Goal: Task Accomplishment & Management: Use online tool/utility

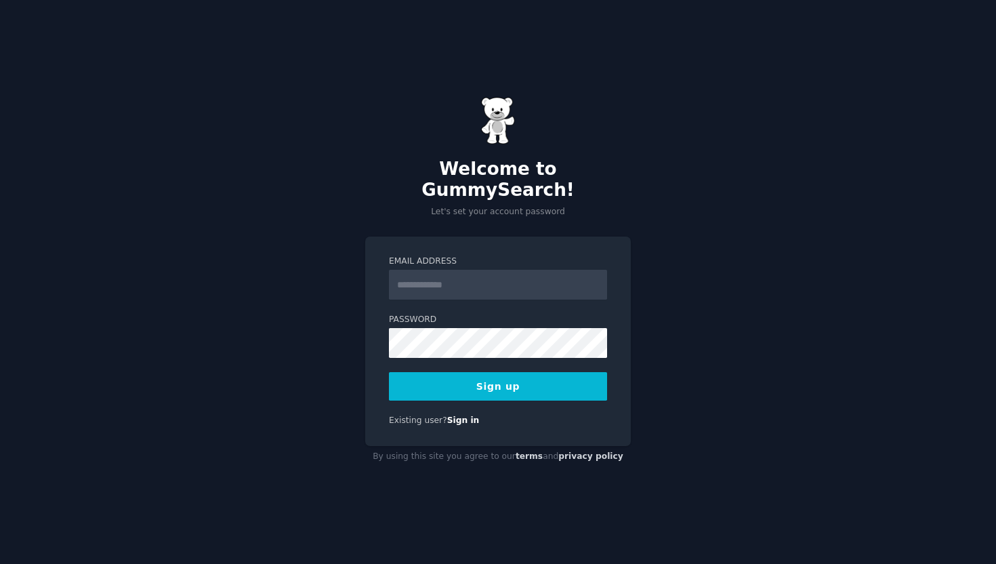
click at [477, 283] on input "Email Address" at bounding box center [498, 285] width 218 height 30
type input "**********"
click at [464, 415] on link "Sign in" at bounding box center [463, 419] width 33 height 9
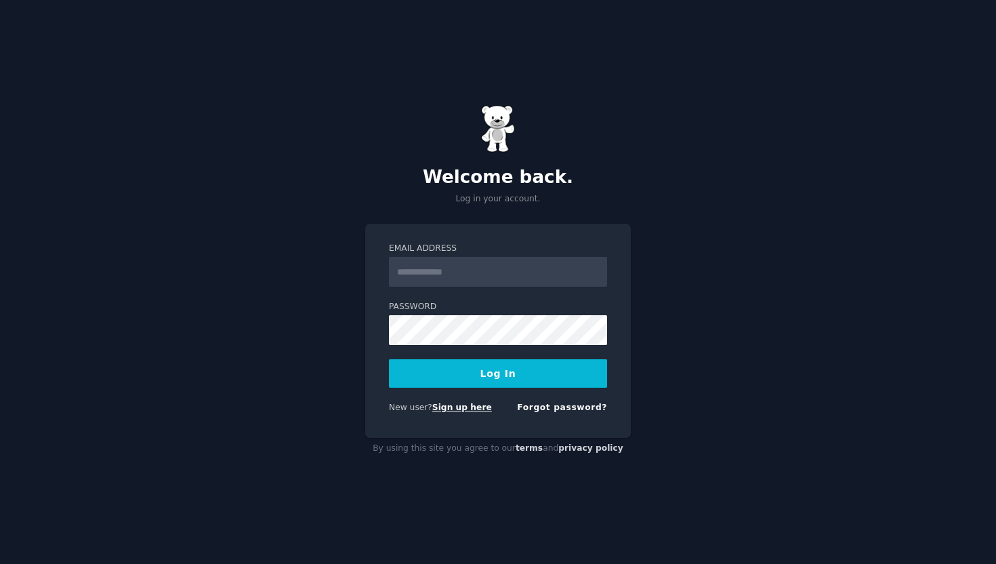
click at [464, 411] on link "Sign up here" at bounding box center [462, 407] width 60 height 9
click at [689, 402] on div "Welcome back. Log in your account. Email Address Password Log In New user? Sign…" at bounding box center [498, 282] width 996 height 564
click at [473, 410] on link "Sign up here" at bounding box center [462, 407] width 60 height 9
click at [565, 406] on link "Forgot password?" at bounding box center [562, 407] width 90 height 9
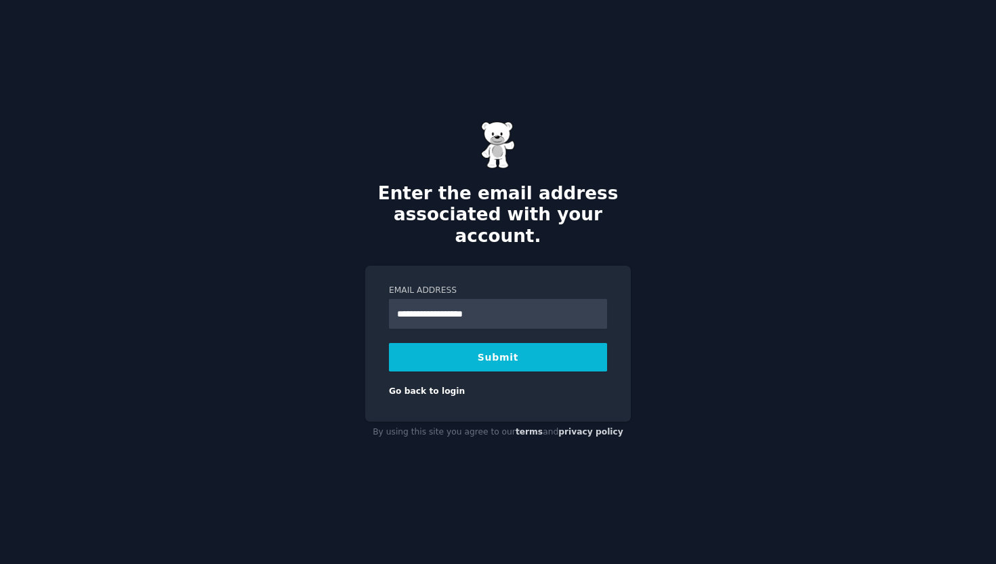
type input "**********"
click at [389, 343] on button "Submit" at bounding box center [498, 357] width 218 height 28
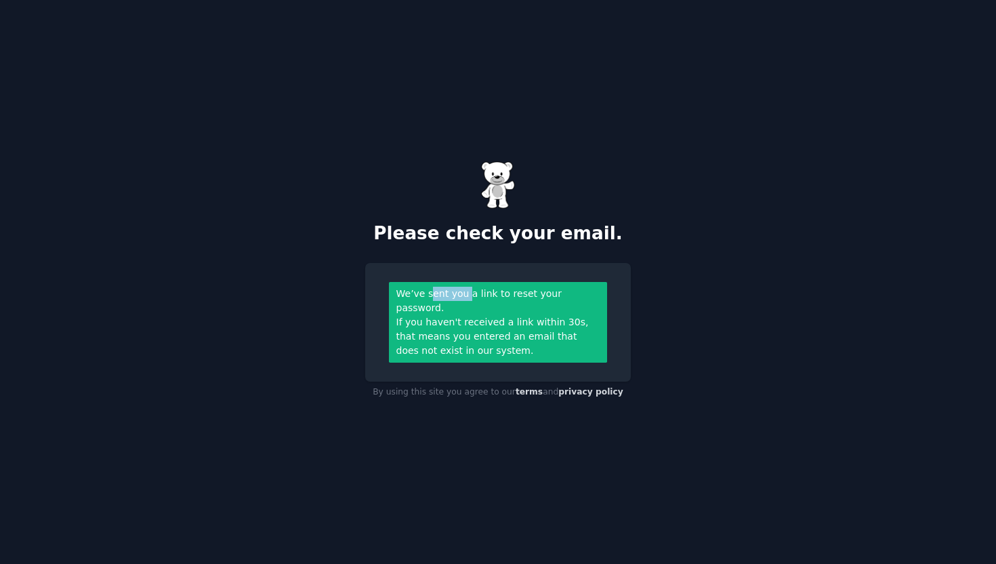
drag, startPoint x: 432, startPoint y: 298, endPoint x: 468, endPoint y: 302, distance: 36.2
click at [468, 302] on div "We’ve sent you a link to reset your password." at bounding box center [498, 301] width 204 height 28
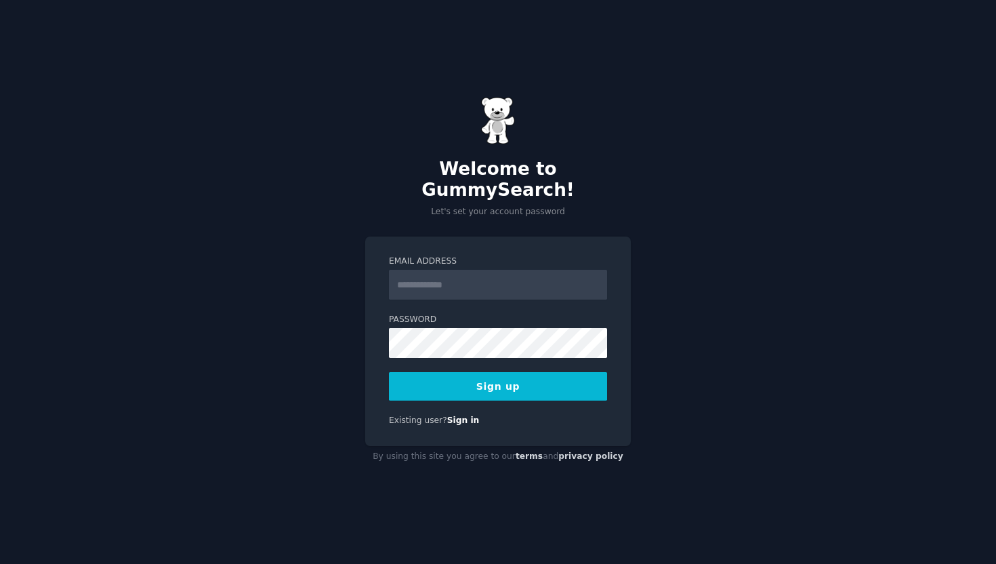
drag, startPoint x: 546, startPoint y: 259, endPoint x: 532, endPoint y: 271, distance: 18.7
click at [546, 270] on input "Email Address" at bounding box center [498, 285] width 218 height 30
type input "**********"
click at [569, 372] on button "Sign up" at bounding box center [498, 386] width 218 height 28
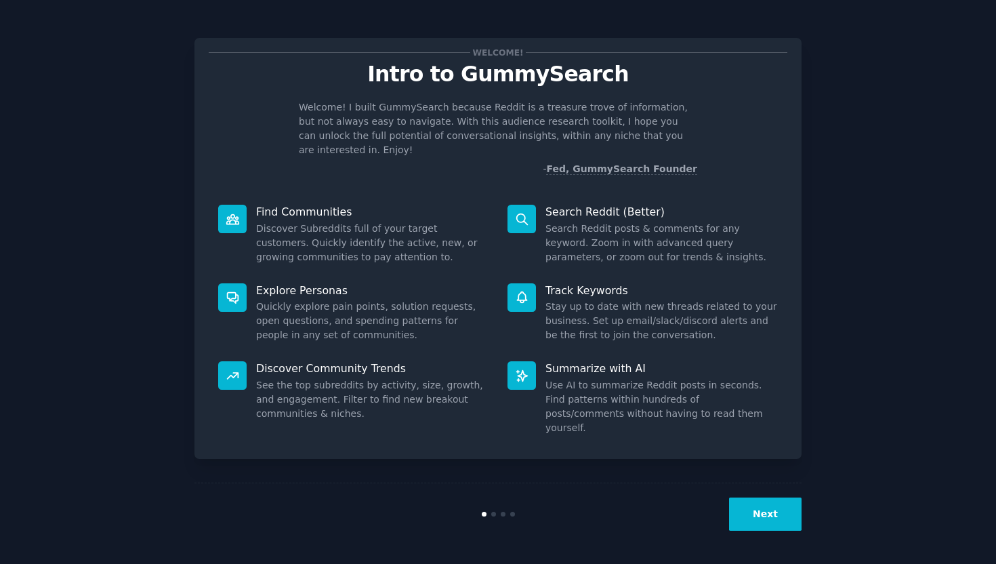
click at [787, 524] on button "Next" at bounding box center [765, 513] width 73 height 33
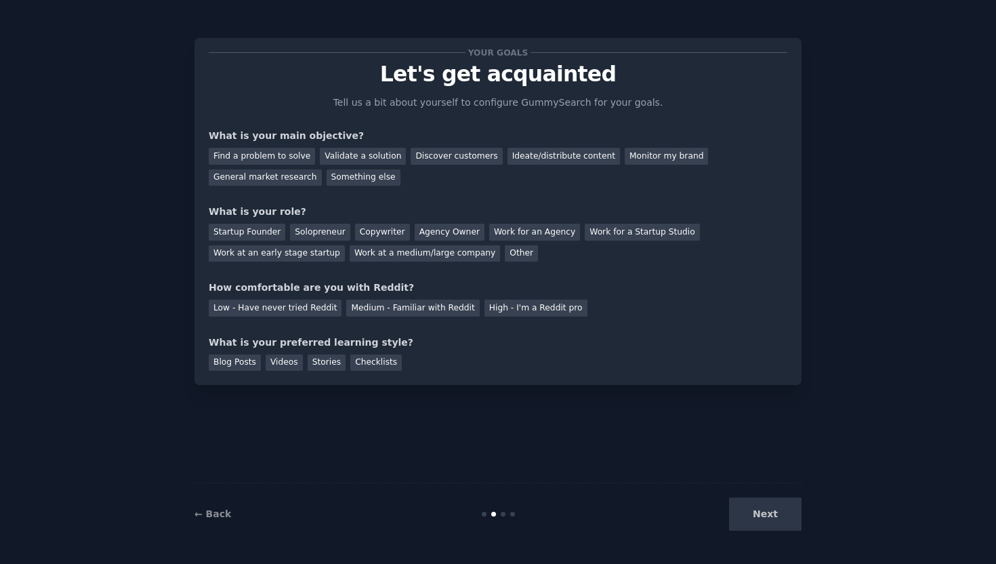
click at [773, 508] on div "Next" at bounding box center [700, 513] width 203 height 33
click at [207, 507] on div "← Back" at bounding box center [296, 514] width 203 height 14
click at [217, 523] on div "← Back Next" at bounding box center [498, 514] width 607 height 62
click at [216, 512] on link "← Back" at bounding box center [213, 513] width 37 height 11
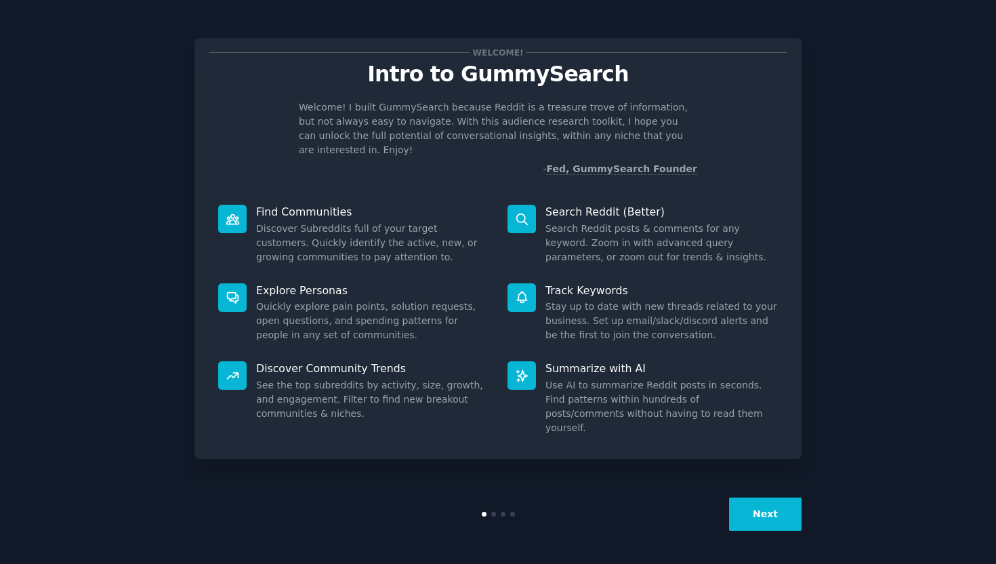
click at [762, 516] on button "Next" at bounding box center [765, 513] width 73 height 33
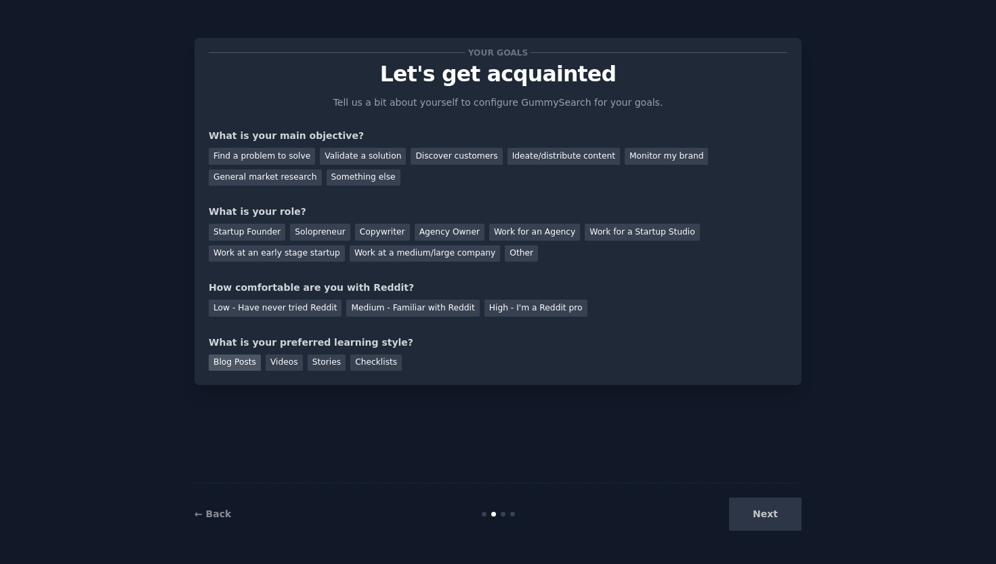
click at [249, 358] on div "Blog Posts" at bounding box center [235, 362] width 52 height 17
click at [293, 359] on div "Videos" at bounding box center [284, 362] width 37 height 17
click at [253, 361] on div "Blog Posts" at bounding box center [235, 362] width 52 height 17
drag, startPoint x: 258, startPoint y: 344, endPoint x: 301, endPoint y: 342, distance: 42.7
click at [301, 342] on div "What is your preferred learning style?" at bounding box center [498, 342] width 579 height 14
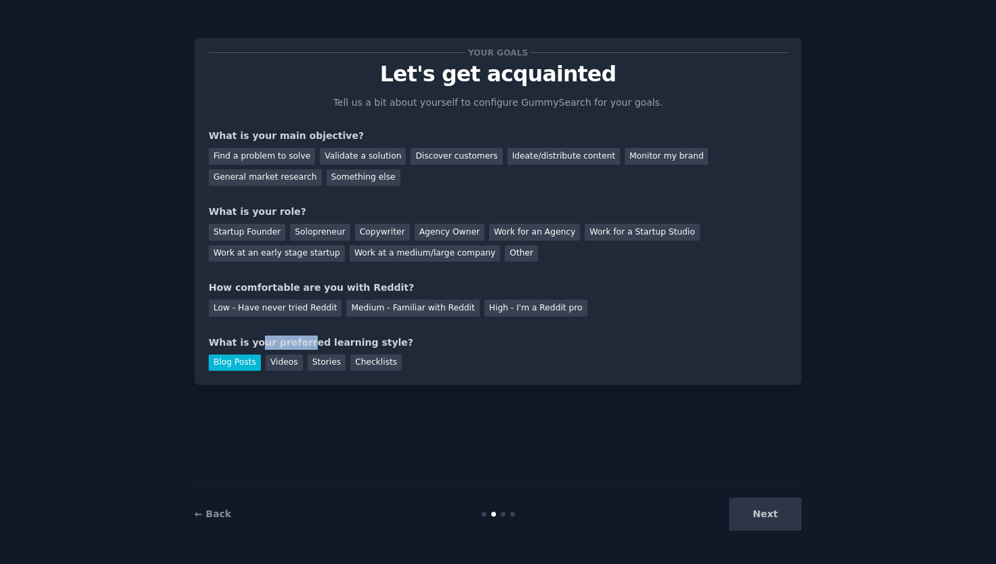
drag, startPoint x: 302, startPoint y: 342, endPoint x: 344, endPoint y: 342, distance: 42.0
click at [304, 342] on div "What is your preferred learning style?" at bounding box center [498, 342] width 579 height 14
drag, startPoint x: 371, startPoint y: 342, endPoint x: 300, endPoint y: 340, distance: 71.9
click at [300, 340] on div "What is your preferred learning style?" at bounding box center [498, 342] width 579 height 14
drag, startPoint x: 226, startPoint y: 285, endPoint x: 380, endPoint y: 286, distance: 154.5
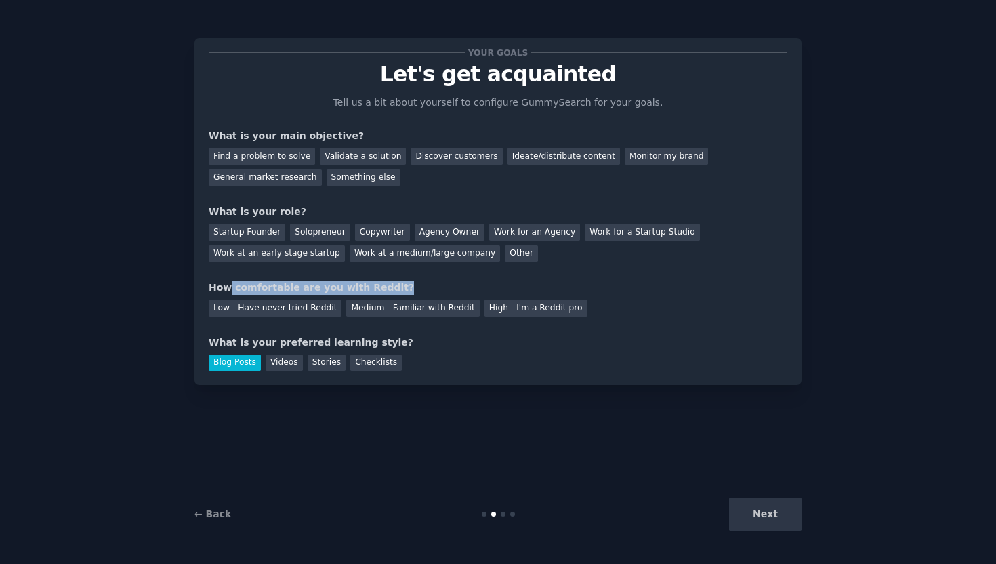
click at [380, 286] on div "How comfortable are you with Reddit?" at bounding box center [498, 288] width 579 height 14
click at [315, 308] on div "Low - Have never tried Reddit" at bounding box center [275, 308] width 133 height 17
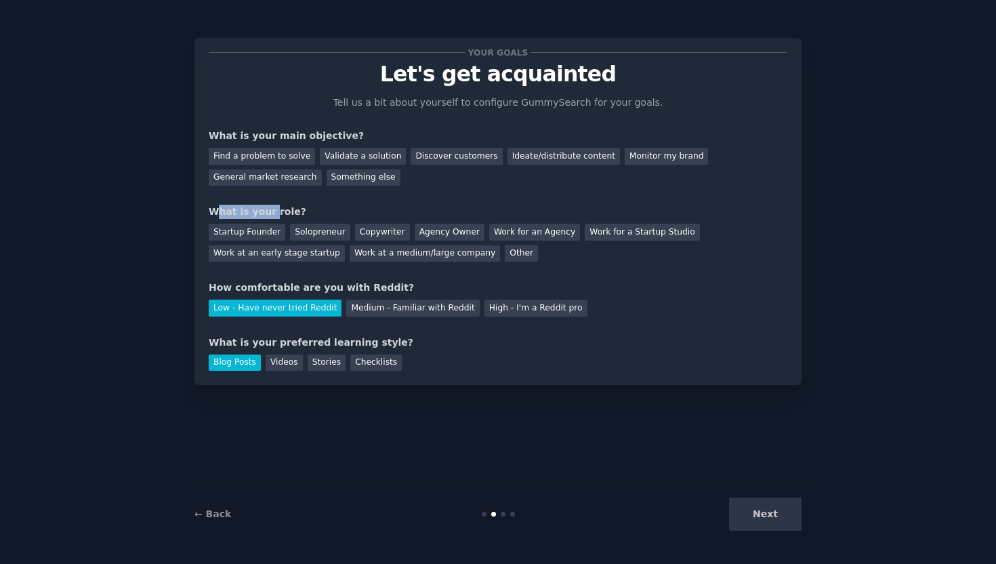
drag, startPoint x: 216, startPoint y: 209, endPoint x: 269, endPoint y: 210, distance: 53.5
click at [269, 210] on div "What is your role?" at bounding box center [498, 212] width 579 height 14
click at [258, 228] on div "Startup Founder" at bounding box center [247, 232] width 77 height 17
click at [311, 226] on div "Solopreneur" at bounding box center [320, 232] width 60 height 17
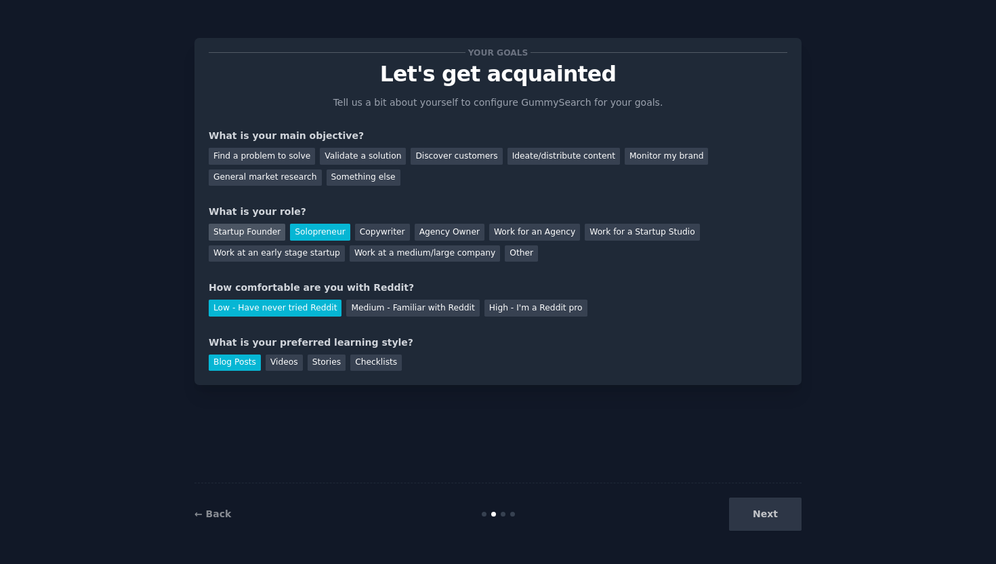
click at [272, 231] on div "Startup Founder" at bounding box center [247, 232] width 77 height 17
click at [302, 231] on div "Solopreneur" at bounding box center [320, 232] width 60 height 17
drag, startPoint x: 220, startPoint y: 137, endPoint x: 352, endPoint y: 136, distance: 132.2
click at [352, 136] on div "What is your main objective?" at bounding box center [498, 136] width 579 height 14
click at [249, 159] on div "Find a problem to solve" at bounding box center [262, 156] width 106 height 17
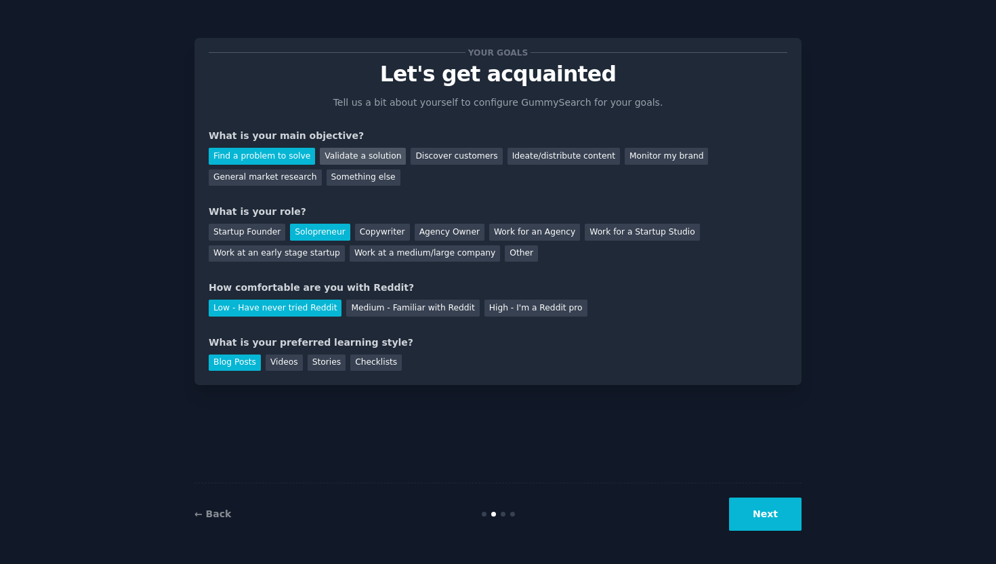
click at [356, 157] on div "Validate a solution" at bounding box center [363, 156] width 86 height 17
click at [436, 156] on div "Discover customers" at bounding box center [456, 156] width 91 height 17
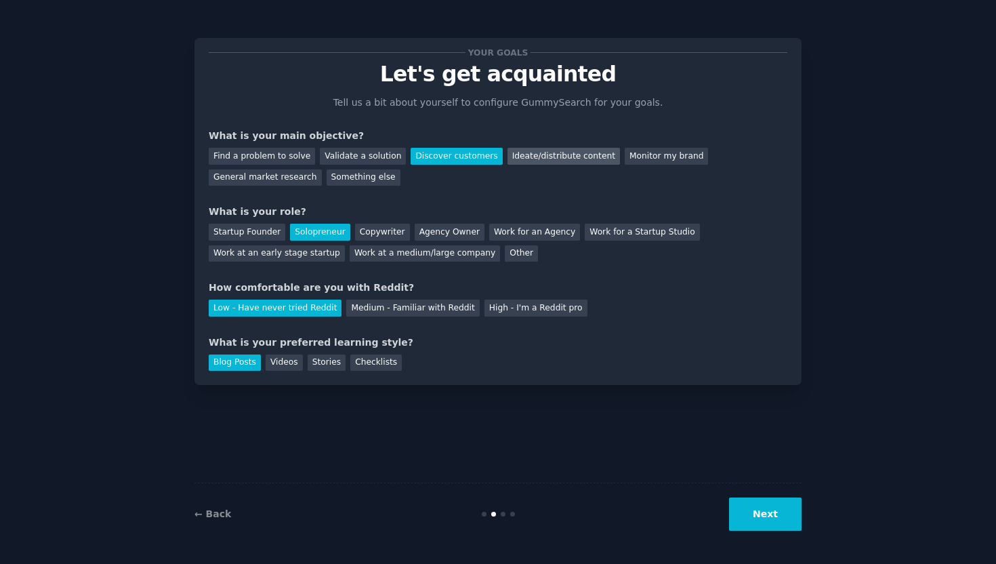
click at [533, 156] on div "Ideate/distribute content" at bounding box center [564, 156] width 113 height 17
click at [771, 506] on button "Next" at bounding box center [765, 513] width 73 height 33
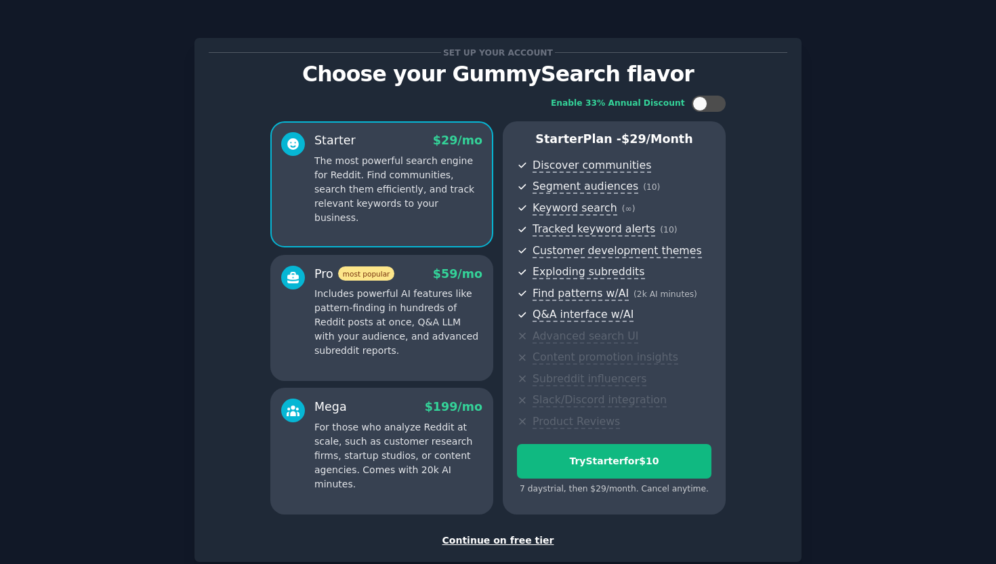
click at [500, 538] on div "Continue on free tier" at bounding box center [498, 540] width 579 height 14
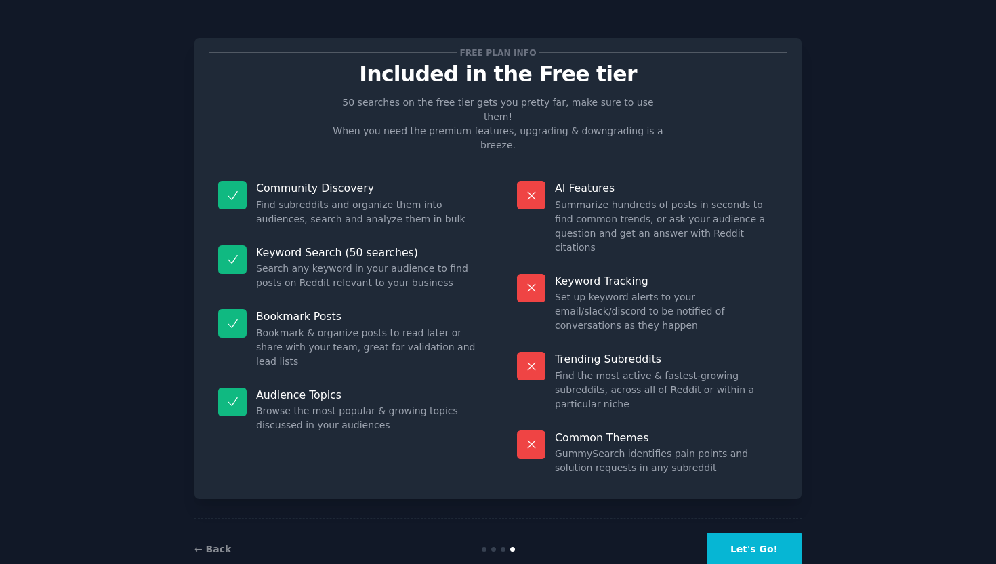
click at [773, 533] on button "Let's Go!" at bounding box center [754, 549] width 95 height 33
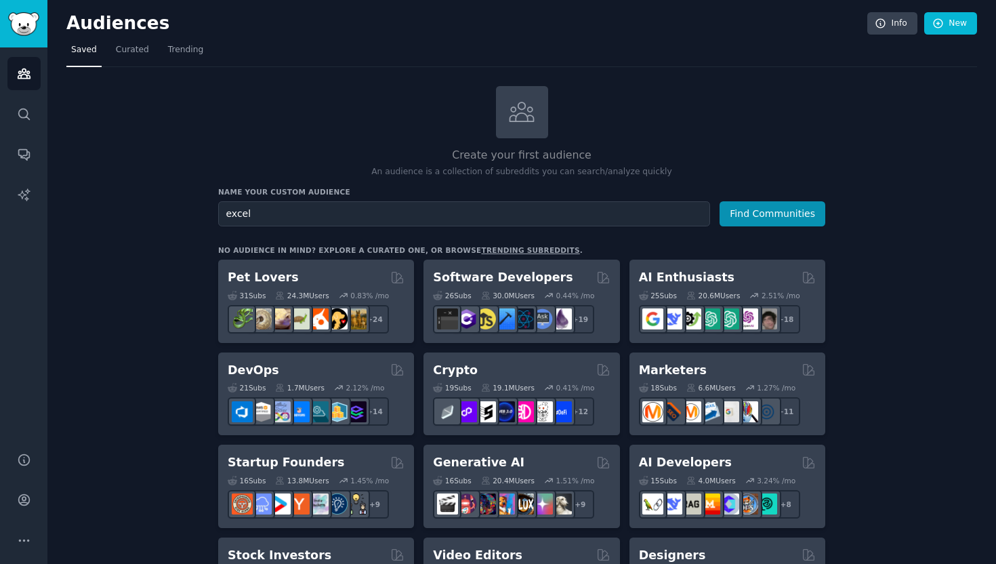
type input "excel"
click at [720, 201] on button "Find Communities" at bounding box center [773, 213] width 106 height 25
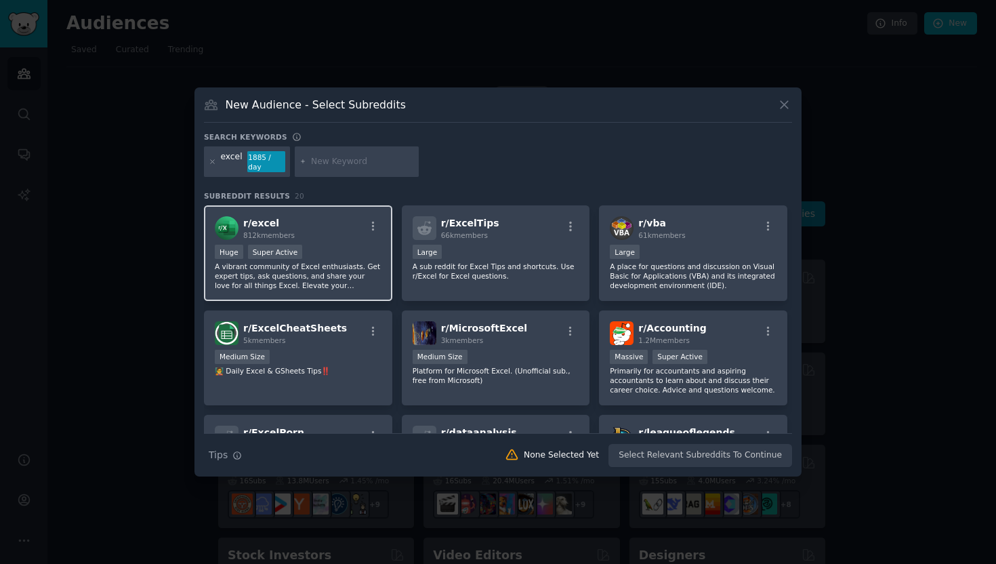
click at [336, 239] on div "r/ excel 812k members" at bounding box center [298, 228] width 167 height 24
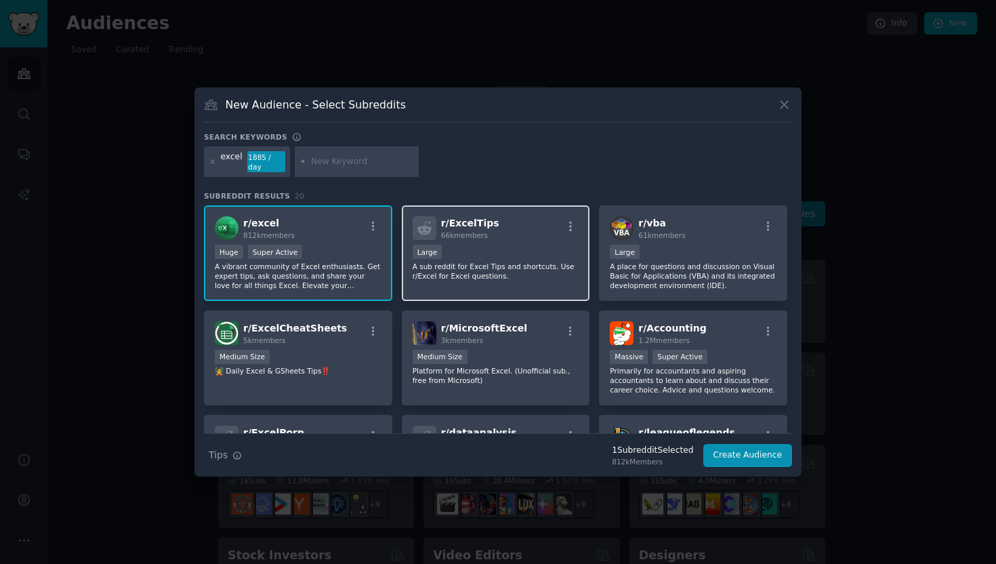
click at [436, 233] on div "r/ ExcelTips 66k members" at bounding box center [496, 228] width 167 height 24
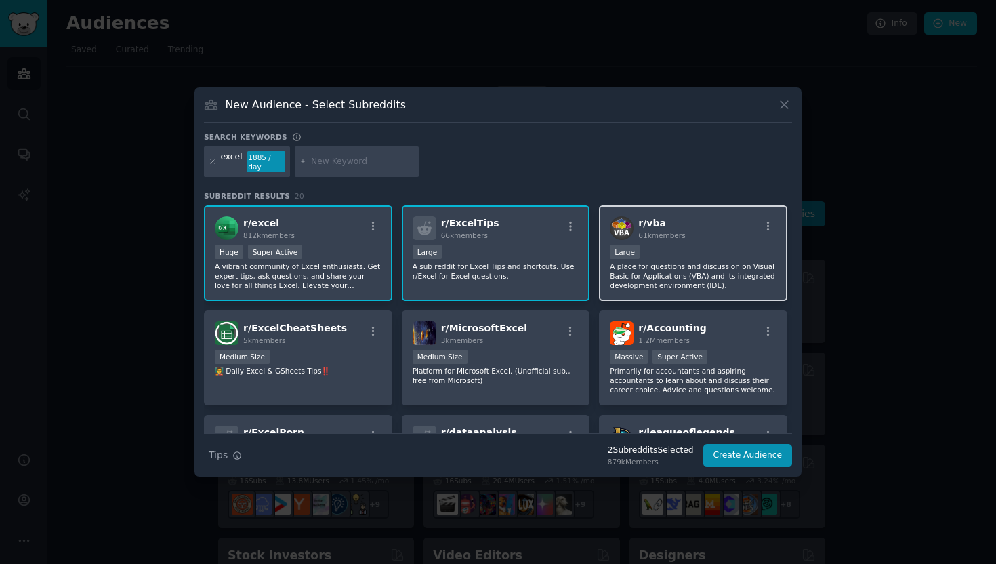
click at [616, 220] on img at bounding box center [622, 228] width 24 height 24
click at [700, 247] on div "Large" at bounding box center [693, 253] width 167 height 17
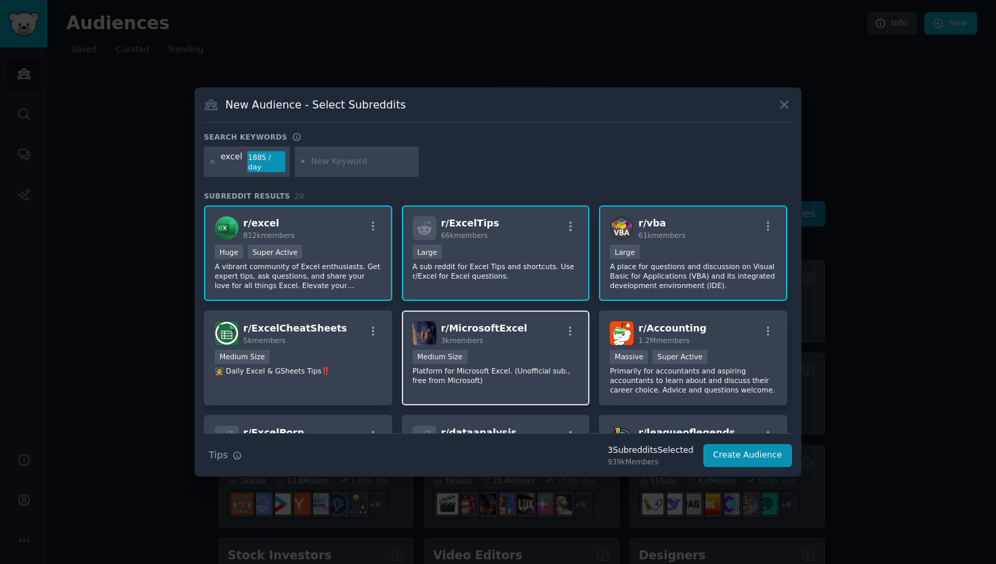
click at [520, 367] on p "Platform for Microsoft Excel. (Unofficial sub., free from Microsoft)" at bounding box center [496, 375] width 167 height 19
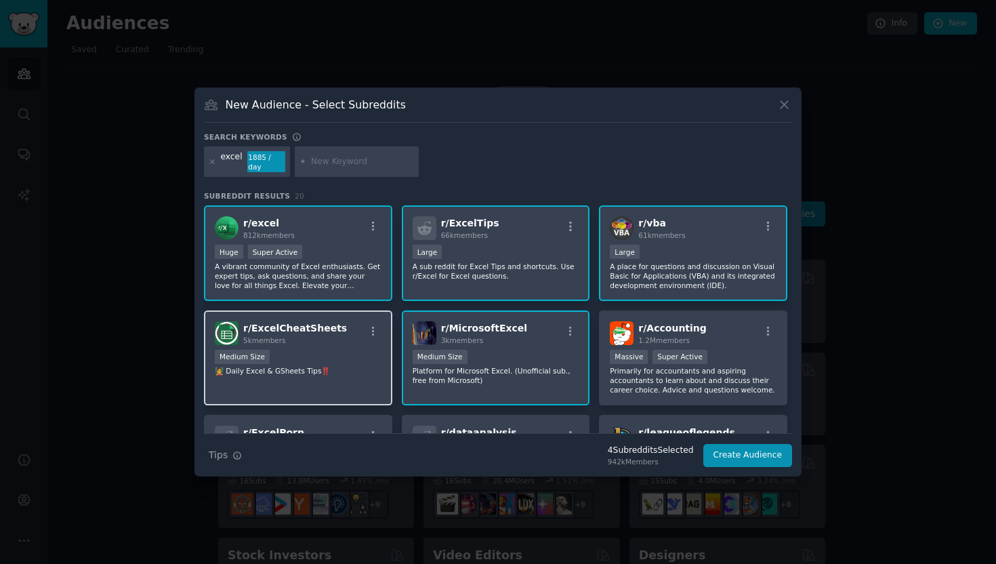
click at [346, 367] on p "🧑‍🏫 Daily Excel & GSheets Tips‼️" at bounding box center [298, 370] width 167 height 9
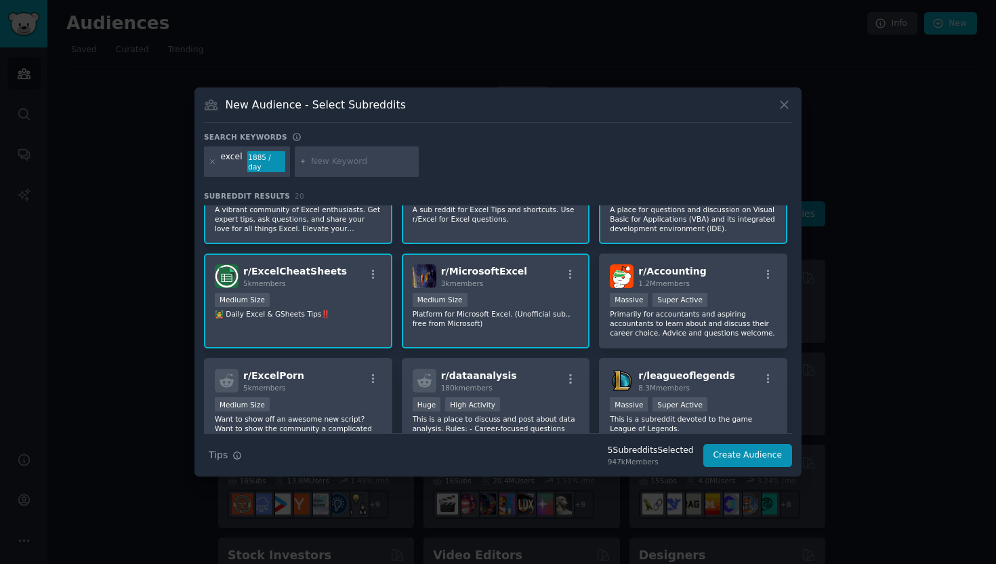
scroll to position [47, 0]
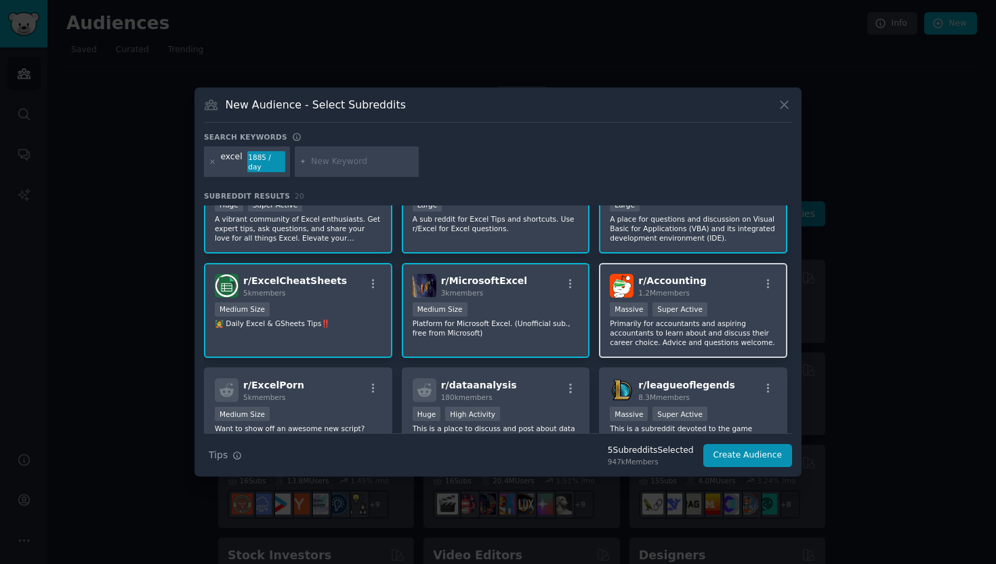
click at [727, 341] on p "Primarily for accountants and aspiring accountants to learn about and discuss t…" at bounding box center [693, 333] width 167 height 28
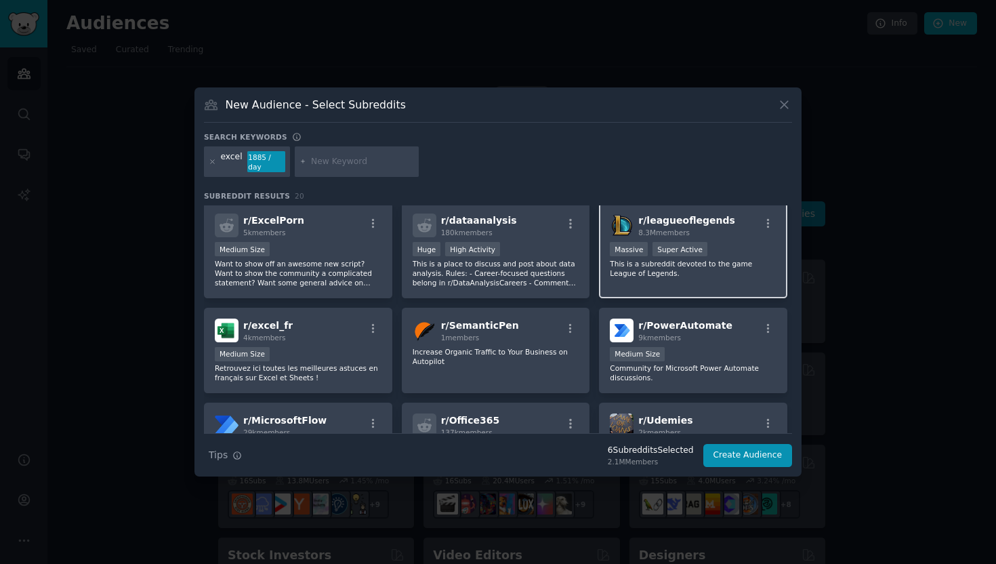
scroll to position [224, 0]
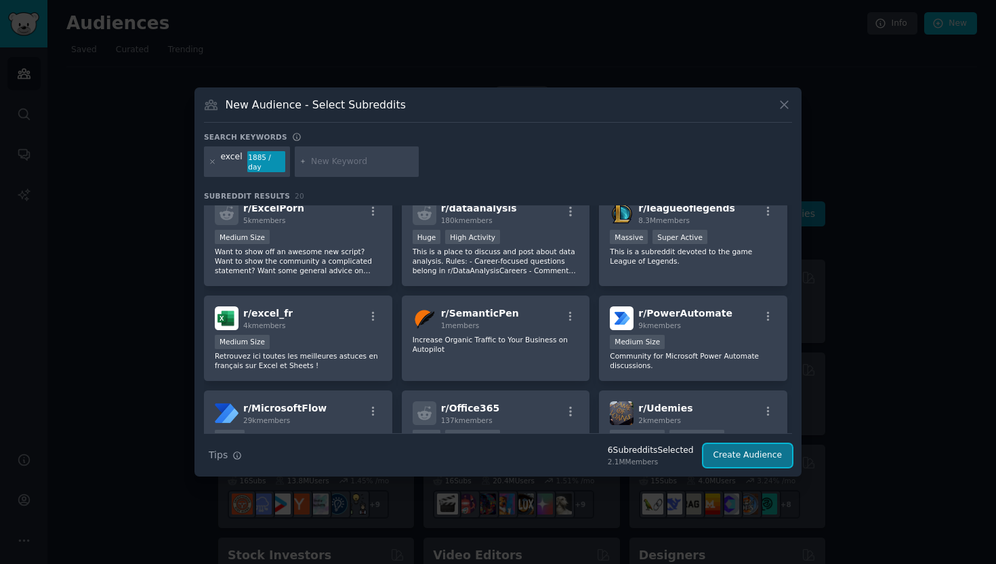
click at [767, 453] on button "Create Audience" at bounding box center [748, 455] width 89 height 23
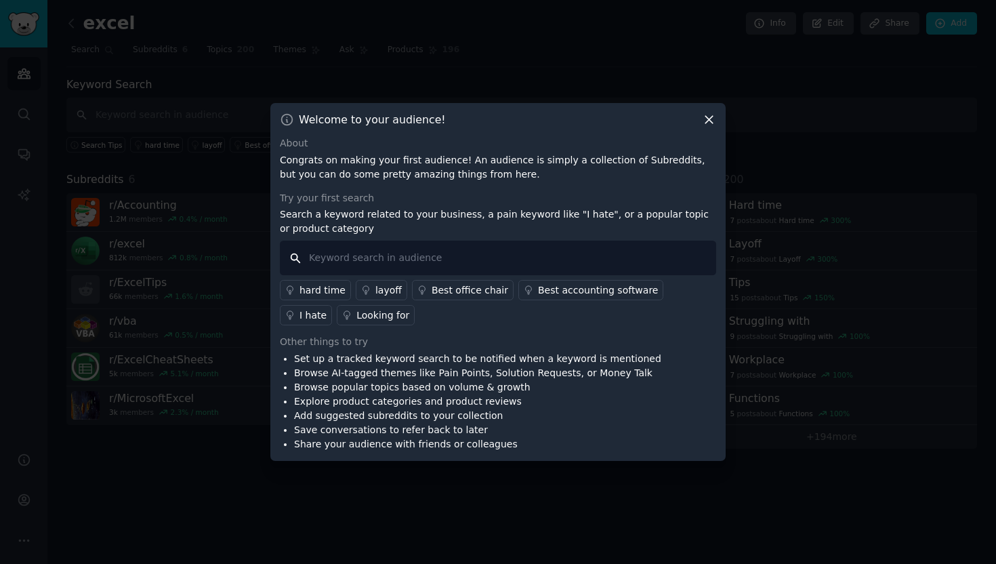
click at [351, 260] on input "text" at bounding box center [498, 258] width 436 height 35
click at [325, 296] on div "hard time" at bounding box center [323, 290] width 46 height 14
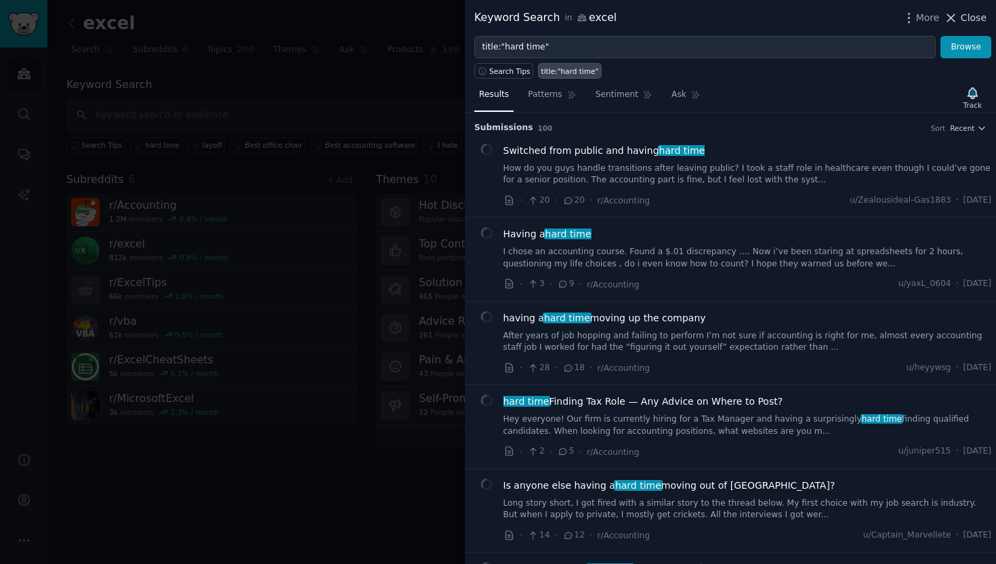
click at [956, 20] on icon at bounding box center [951, 18] width 14 height 14
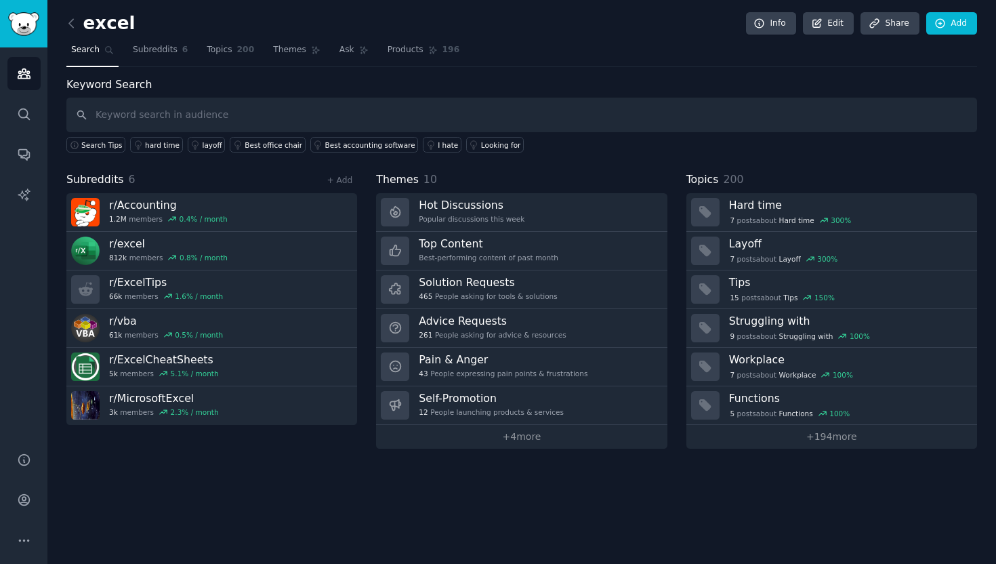
click at [164, 36] on div "excel Info Edit Share Add" at bounding box center [521, 26] width 911 height 28
click at [161, 44] on span "Subreddits" at bounding box center [155, 50] width 45 height 12
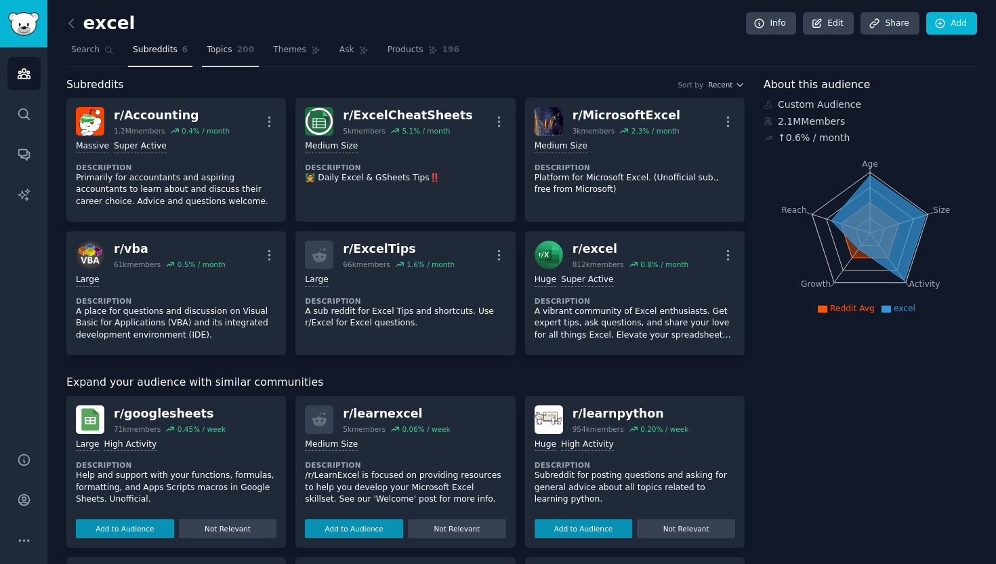
click at [227, 52] on span "Topics" at bounding box center [219, 50] width 25 height 12
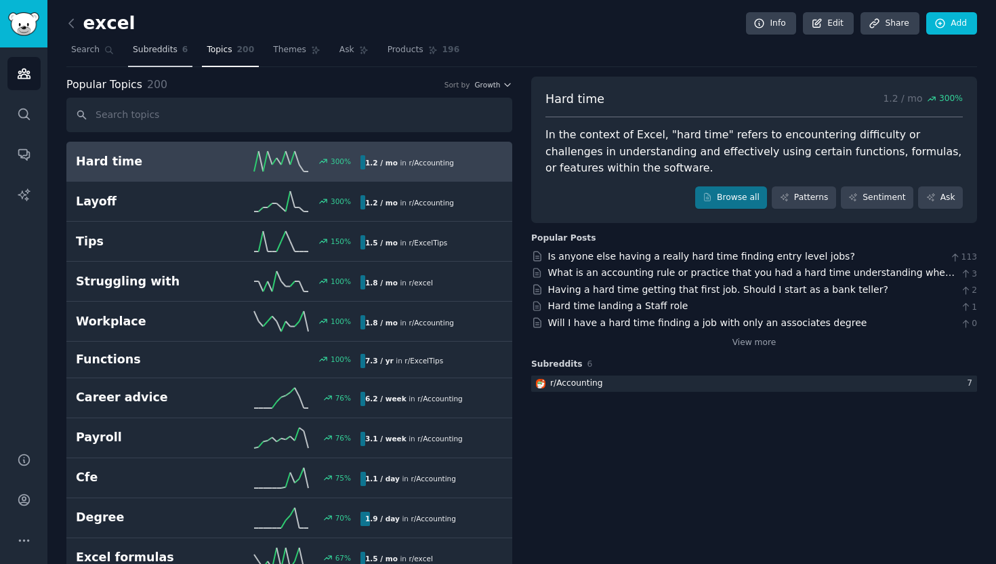
click at [161, 56] on span "Subreddits" at bounding box center [155, 50] width 45 height 12
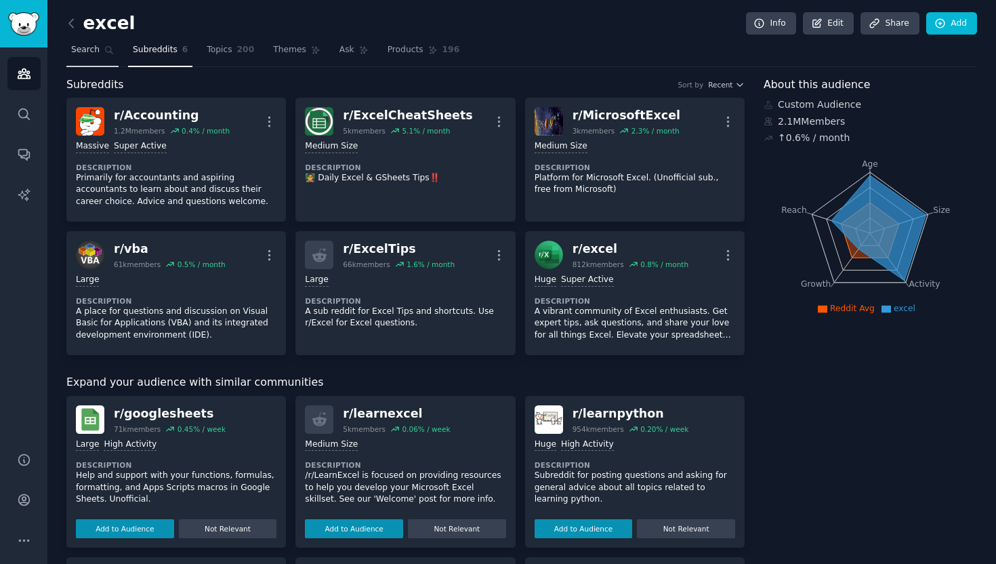
click at [96, 45] on span "Search" at bounding box center [85, 50] width 28 height 12
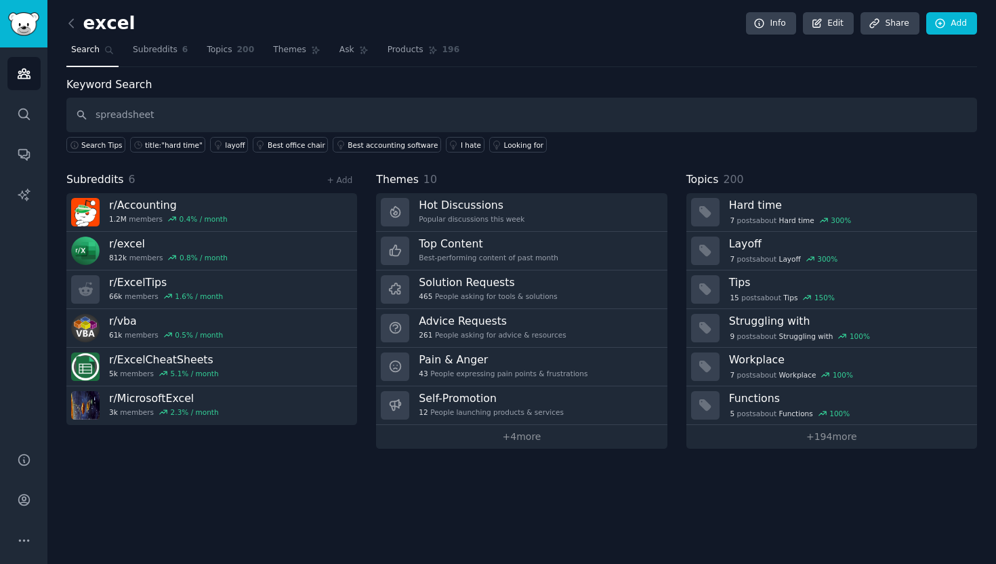
type input "spreadsheet"
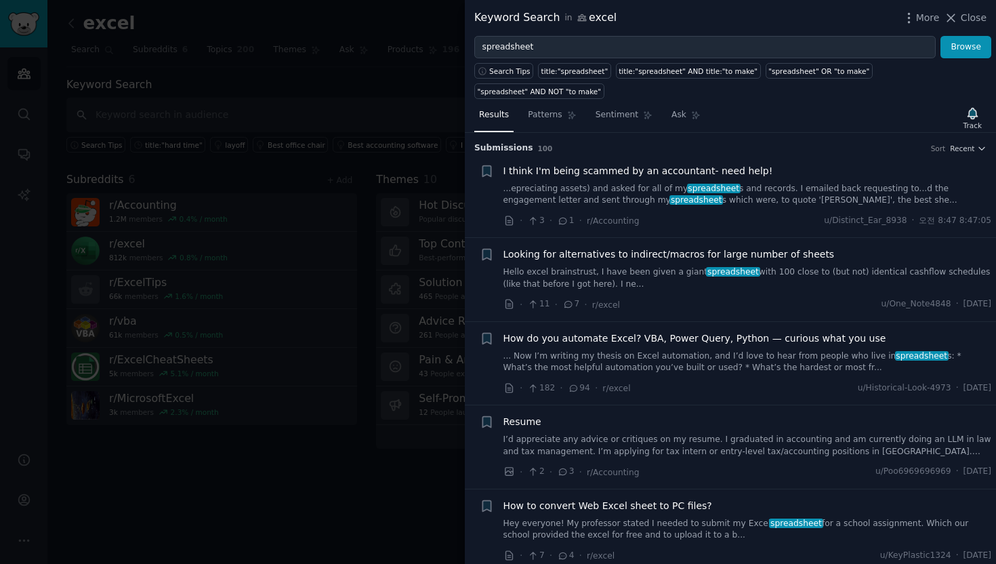
click at [359, 121] on div at bounding box center [498, 282] width 996 height 564
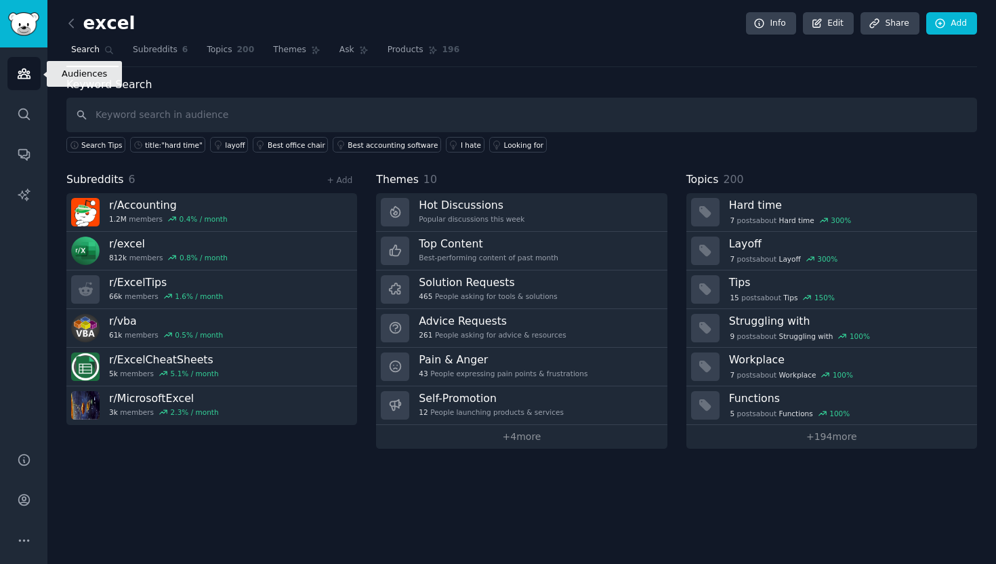
click at [12, 75] on link "Audiences" at bounding box center [23, 73] width 33 height 33
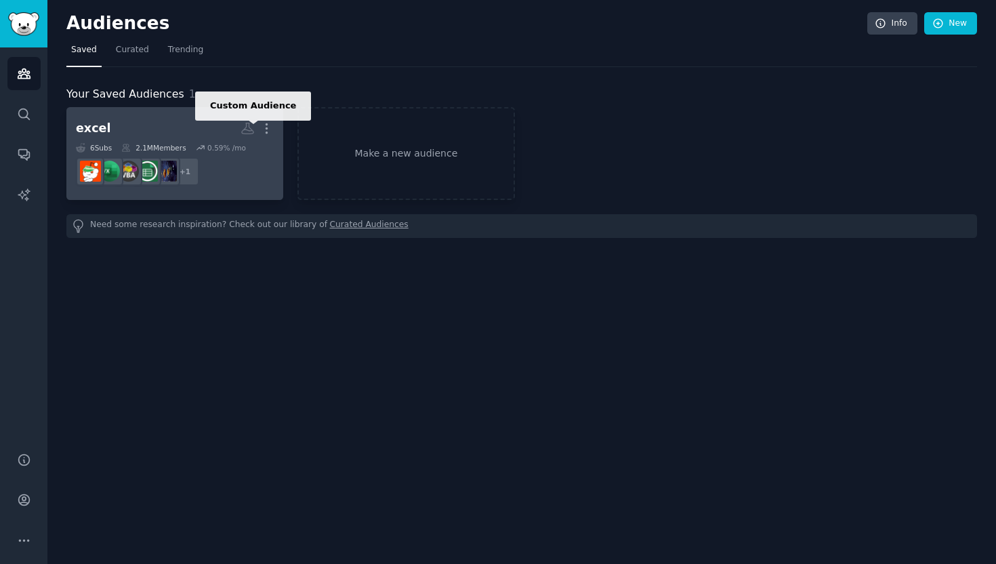
click at [253, 126] on icon at bounding box center [248, 128] width 14 height 14
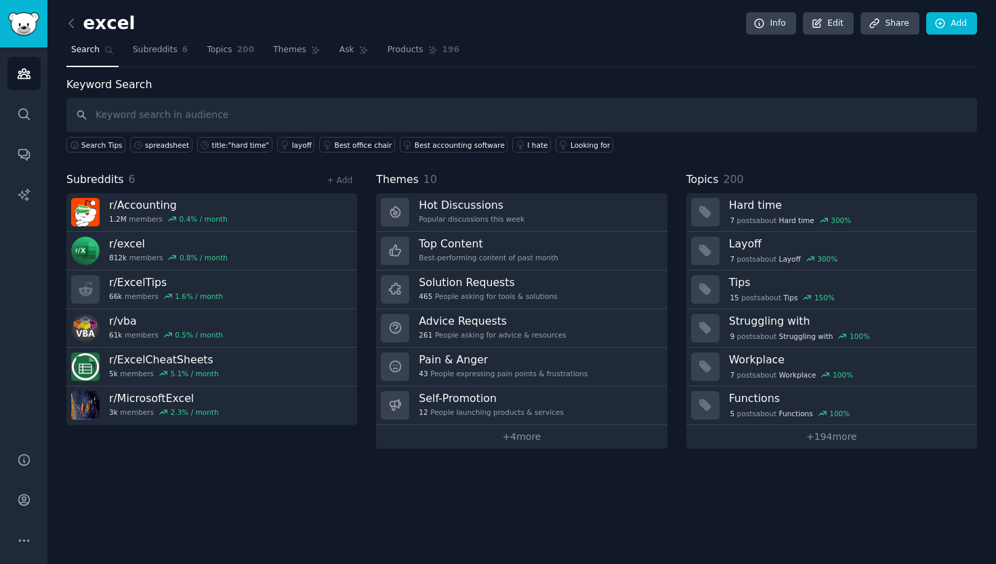
click at [310, 119] on input "text" at bounding box center [521, 115] width 911 height 35
click at [22, 73] on icon "Sidebar" at bounding box center [24, 73] width 14 height 14
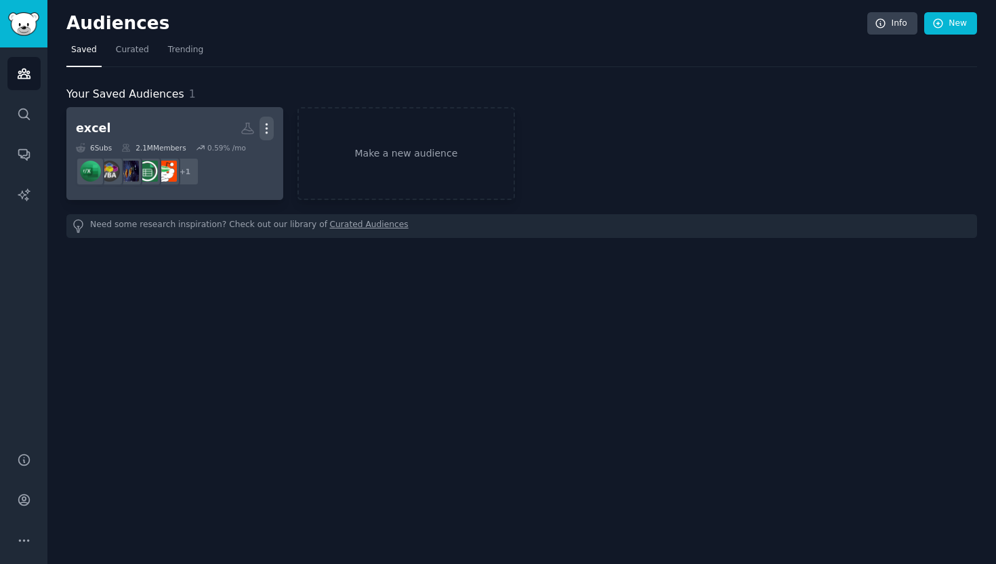
click at [267, 122] on icon "button" at bounding box center [267, 128] width 14 height 14
click at [218, 130] on p "View" at bounding box center [225, 133] width 22 height 14
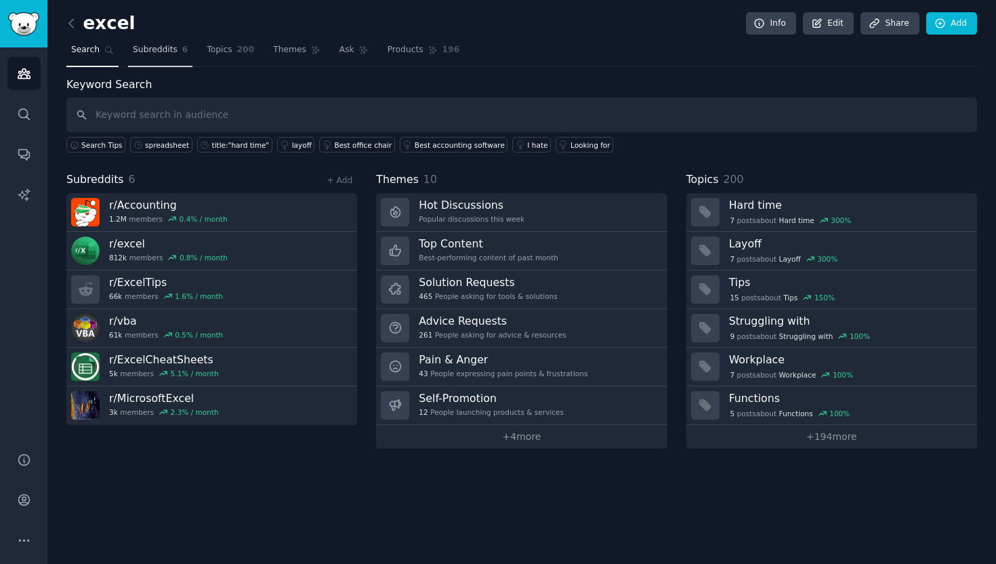
click at [163, 55] on span "Subreddits" at bounding box center [155, 50] width 45 height 12
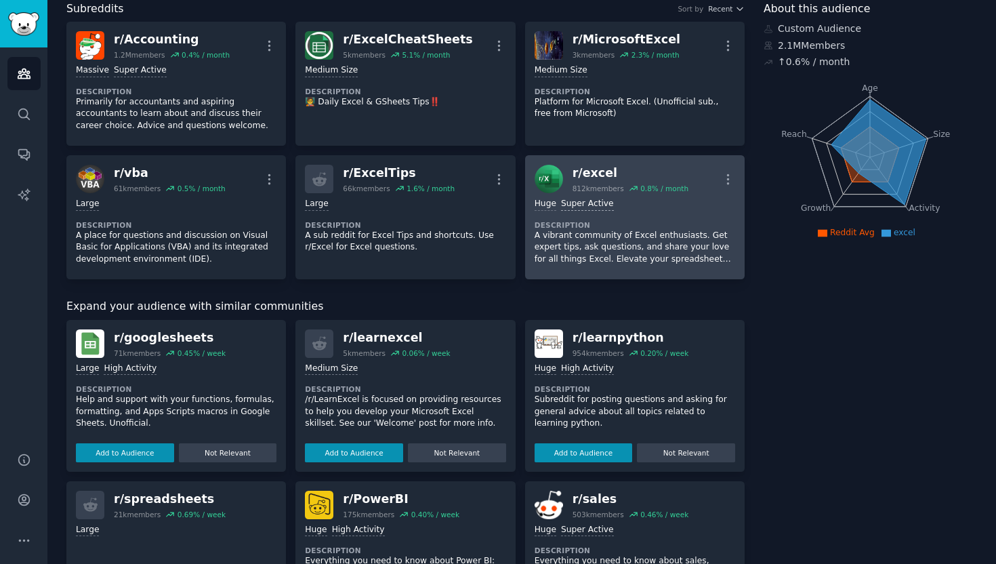
scroll to position [104, 0]
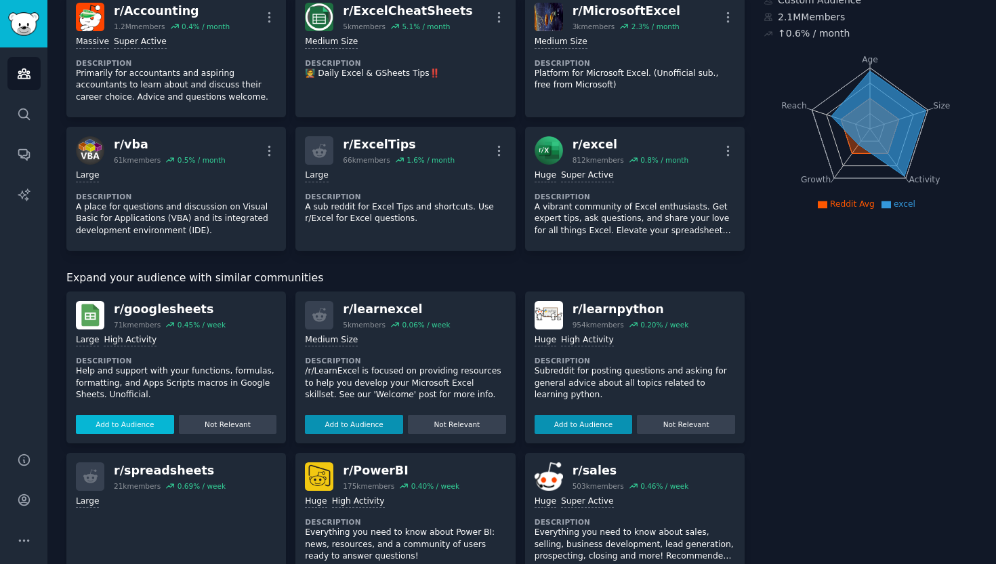
click at [146, 431] on button "Add to Audience" at bounding box center [125, 424] width 98 height 19
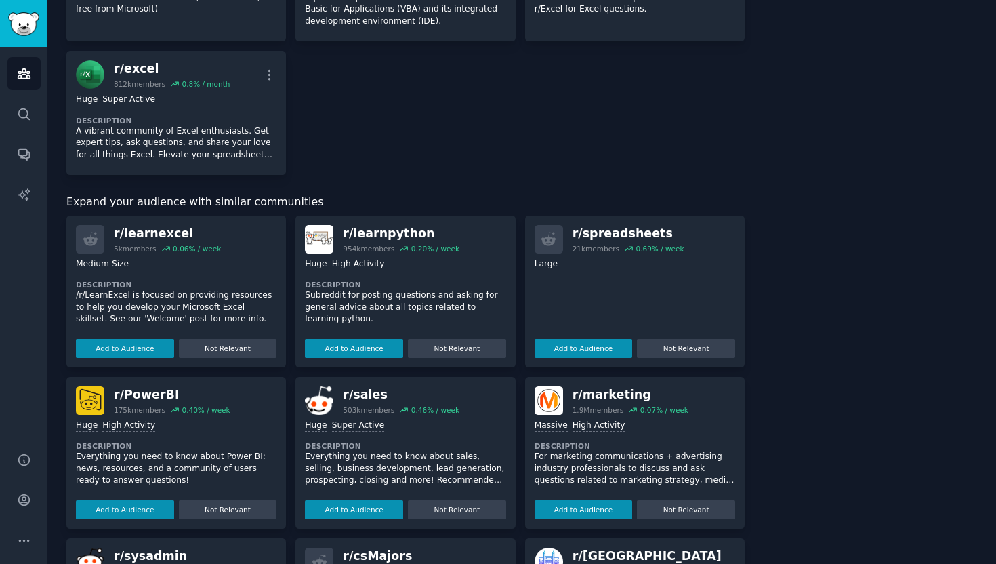
scroll to position [314, 0]
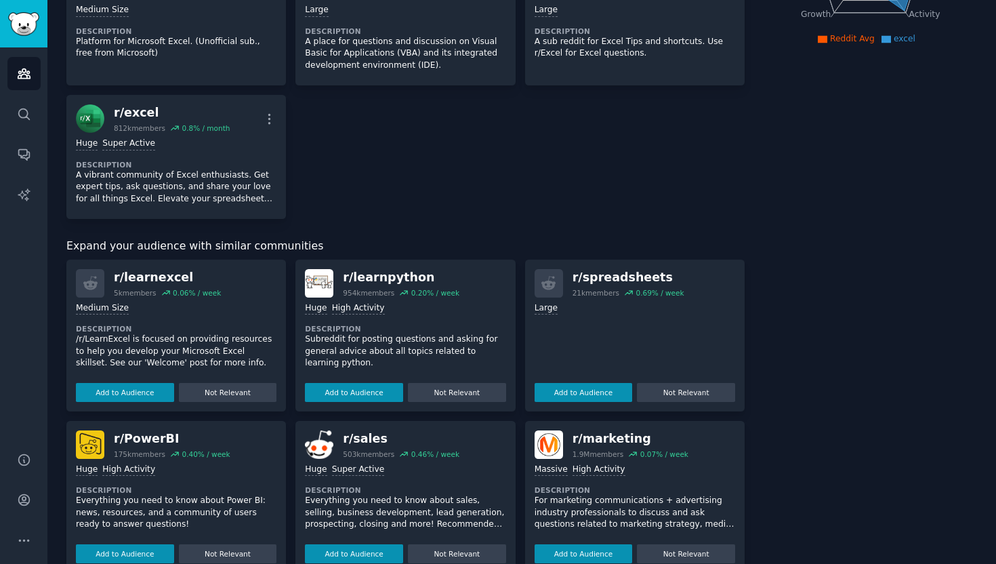
click at [601, 264] on div "r/ spreadsheets 21k members 0.69 % / week Large Add to Audience Not Relevant" at bounding box center [635, 336] width 220 height 152
click at [604, 285] on h2 "r/ spreadsheets 21k members 0.69 % / week" at bounding box center [629, 282] width 112 height 28
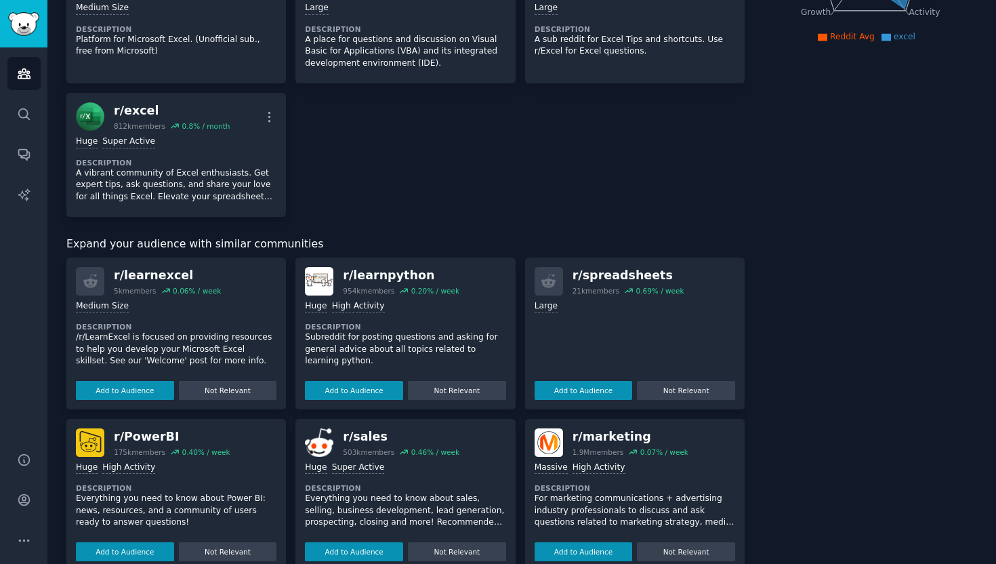
scroll to position [273, 0]
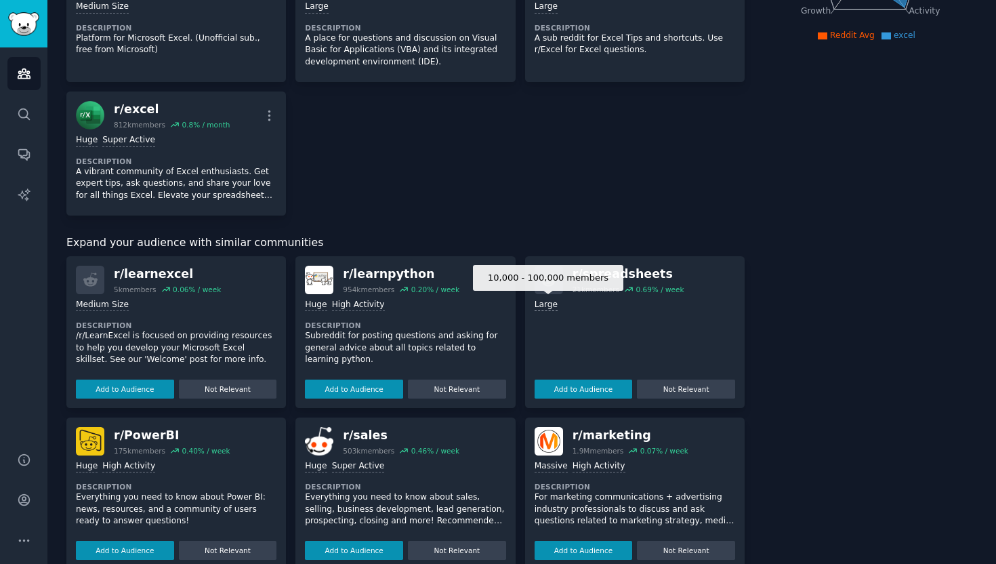
click at [550, 303] on div "Large" at bounding box center [546, 305] width 23 height 13
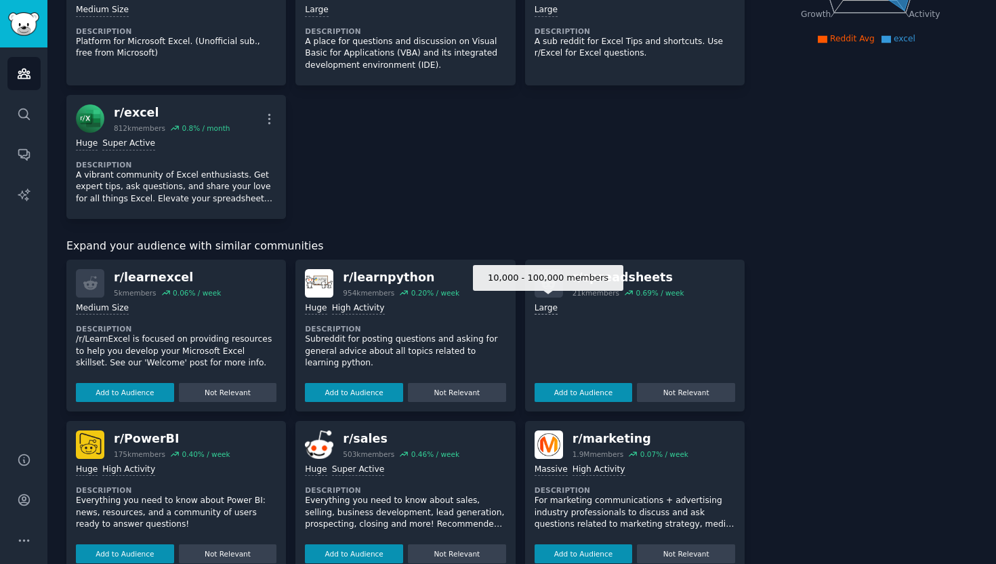
scroll to position [272, 0]
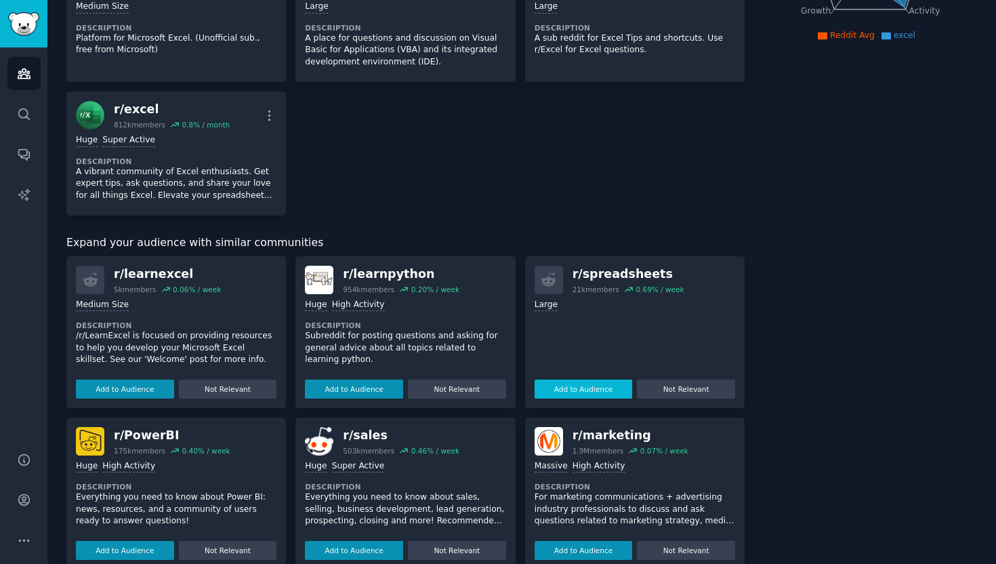
click at [614, 390] on button "Add to Audience" at bounding box center [584, 389] width 98 height 19
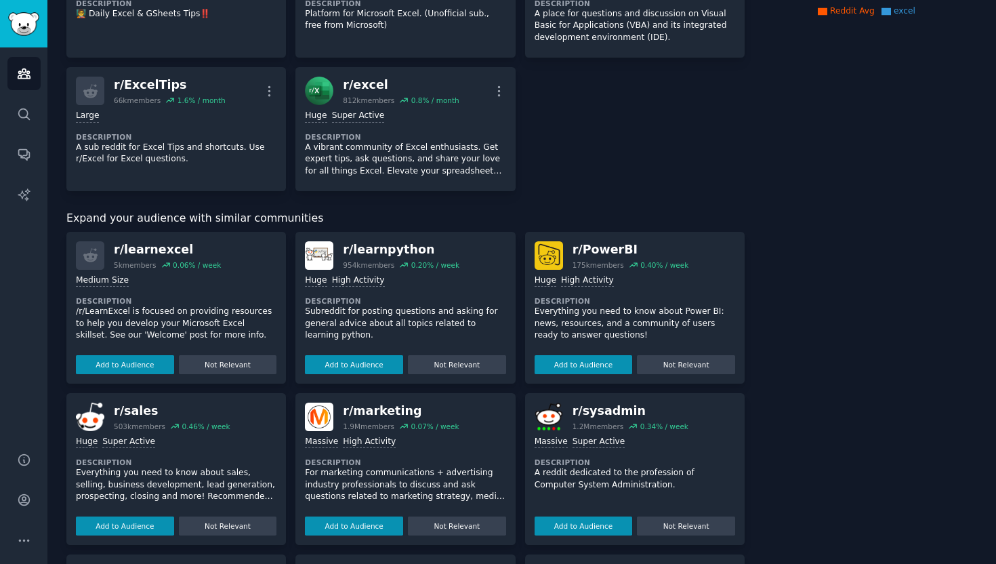
scroll to position [0, 0]
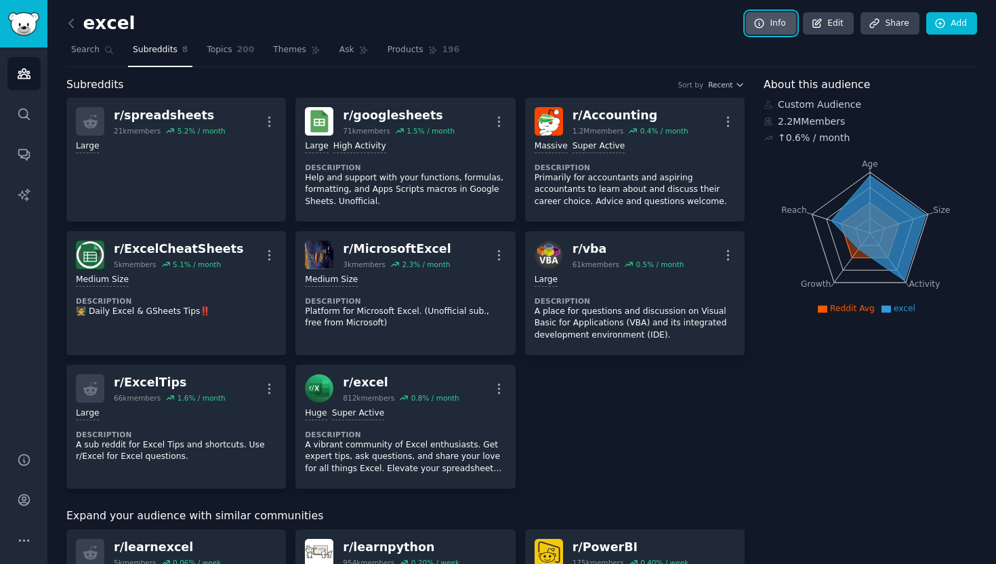
click at [773, 22] on link "Info" at bounding box center [771, 23] width 50 height 23
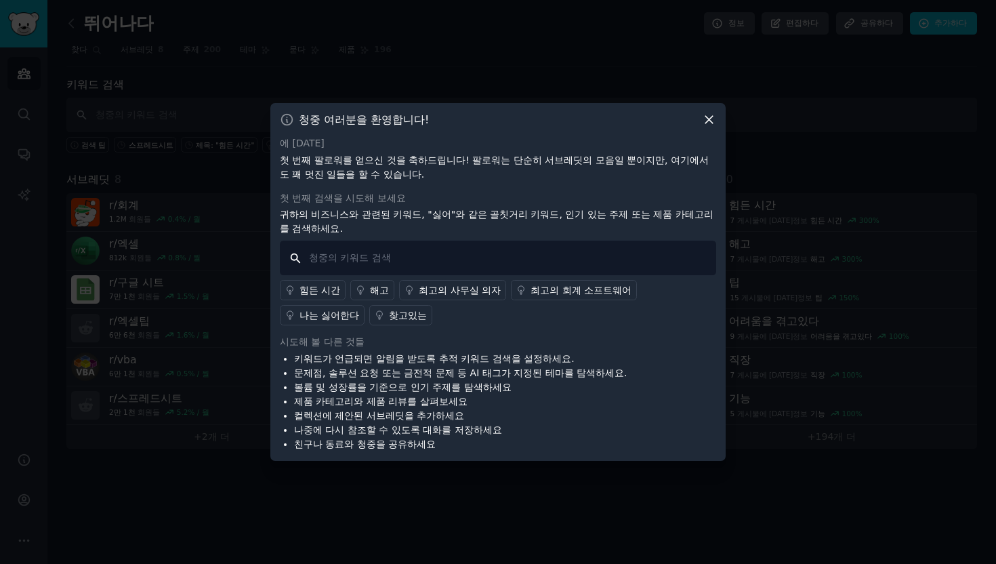
click at [344, 250] on input "text" at bounding box center [498, 258] width 436 height 35
click at [329, 285] on font "힘든 시간" at bounding box center [320, 290] width 41 height 11
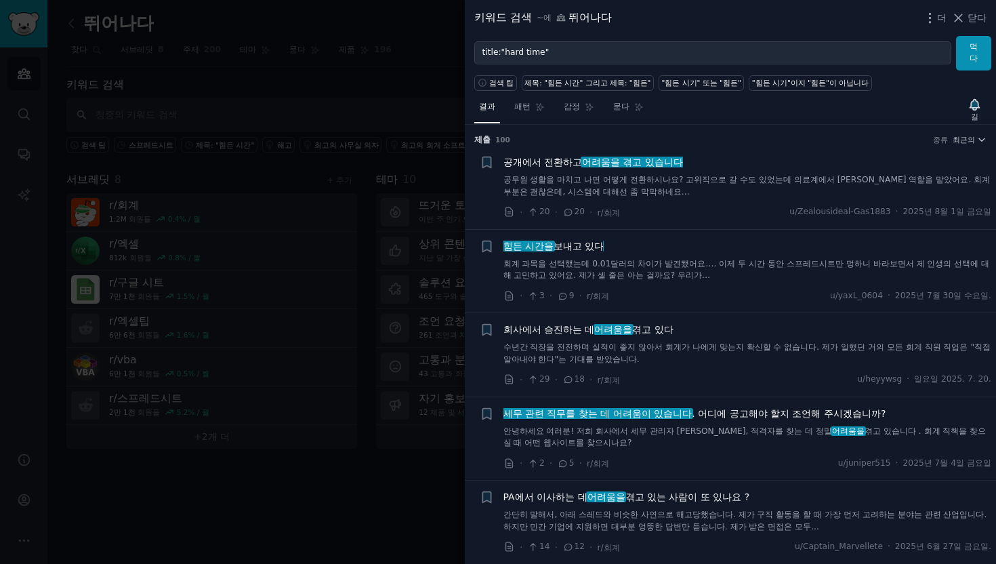
click at [753, 283] on div "힘든 시간을 보내고 있다 회계 과목을 선택했는데 0.01달러의 차이가 발견됐어요…. 이제 두 시간 동안 스프레드시트만 멍하니 바라보면서 제 인…" at bounding box center [748, 271] width 489 height 64
click at [659, 264] on font "회계 과목을 선택했는데 0.01달러의 차이가 발견됐어요…. 이제 두 시간 동안 스프레드시트만 멍하니 바라보면서 제 인생의 선택에 대해 고민하고…" at bounding box center [747, 270] width 487 height 22
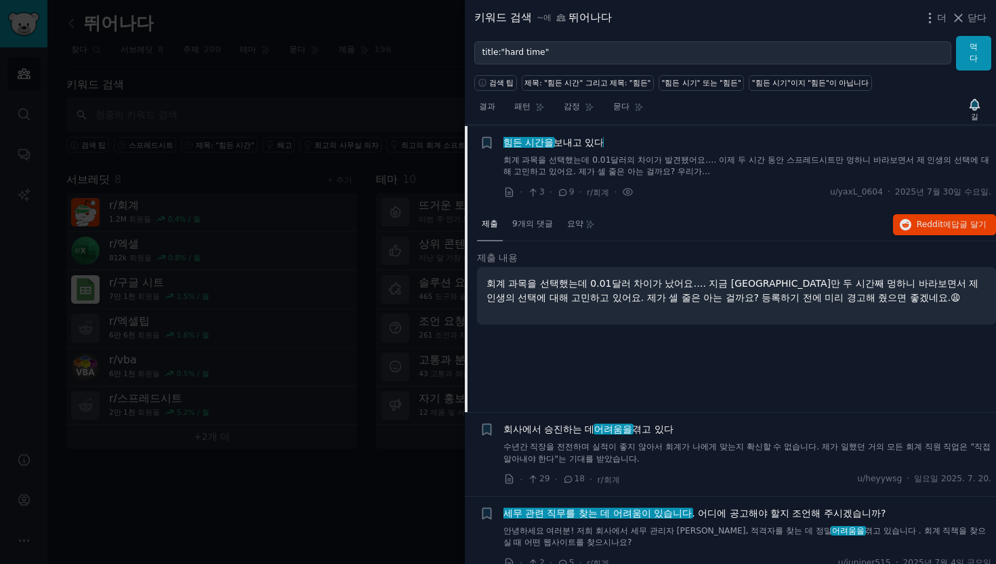
scroll to position [105, 0]
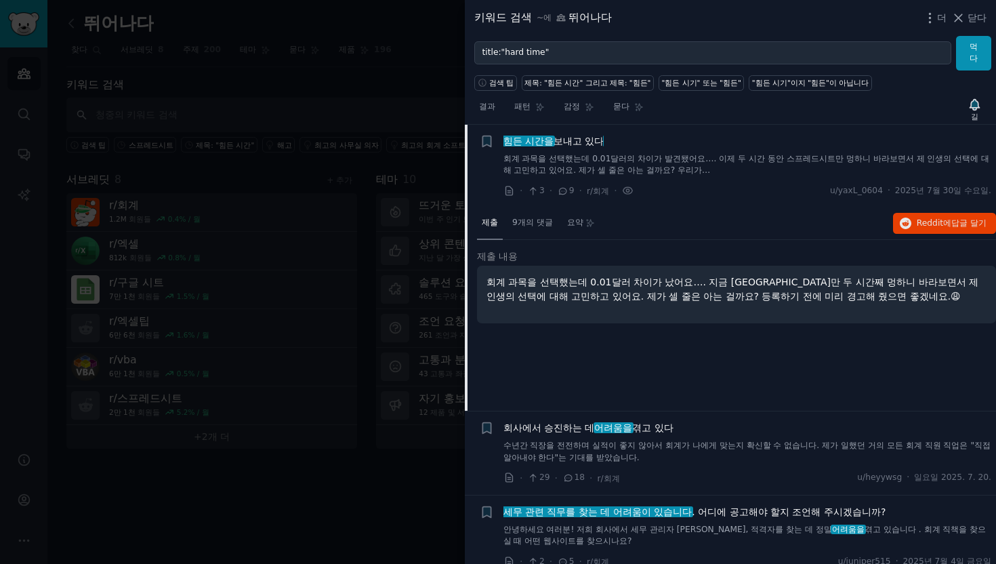
click at [865, 283] on font "회계 과목을 선택했는데 0.01달러 차이가 났어요…. 지금 [GEOGRAPHIC_DATA]만 두 시간째 멍하니 바라보면서 제 인생의 선택에 대…" at bounding box center [733, 289] width 492 height 25
click at [524, 222] on font "9개의 댓글" at bounding box center [532, 222] width 41 height 9
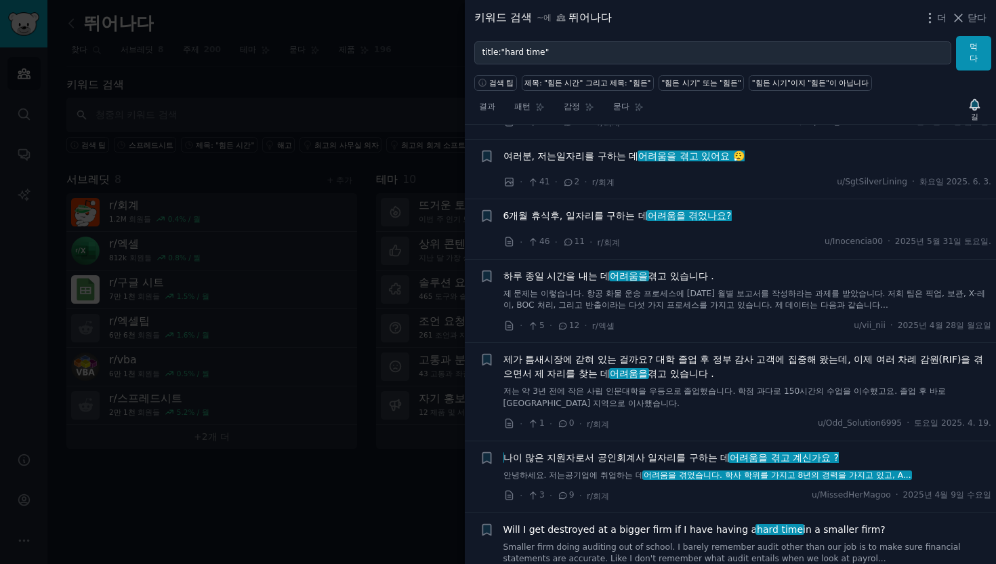
scroll to position [797, 0]
click at [700, 285] on div "하루 종일 시간을 내는 데 어려움을 겪고 있습니다 . 제 문제는 이렇습니다. 항공 화물 운송 프로세스에 [DATE] 월별 보고서를 작성하라는 …" at bounding box center [748, 289] width 489 height 43
click at [687, 297] on font "제 문제는 이렇습니다. 항공 화물 운송 프로세스에 [DATE] 월별 보고서를 작성하라는 과제를 받았습니다. 저희 팀은 픽업, 보관, X-레이,…" at bounding box center [745, 298] width 482 height 22
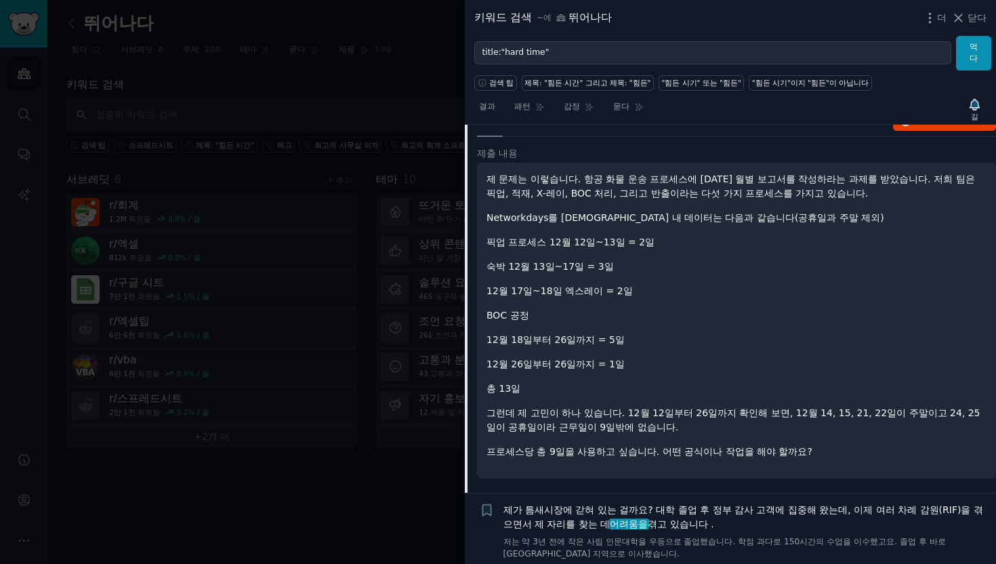
scroll to position [628, 0]
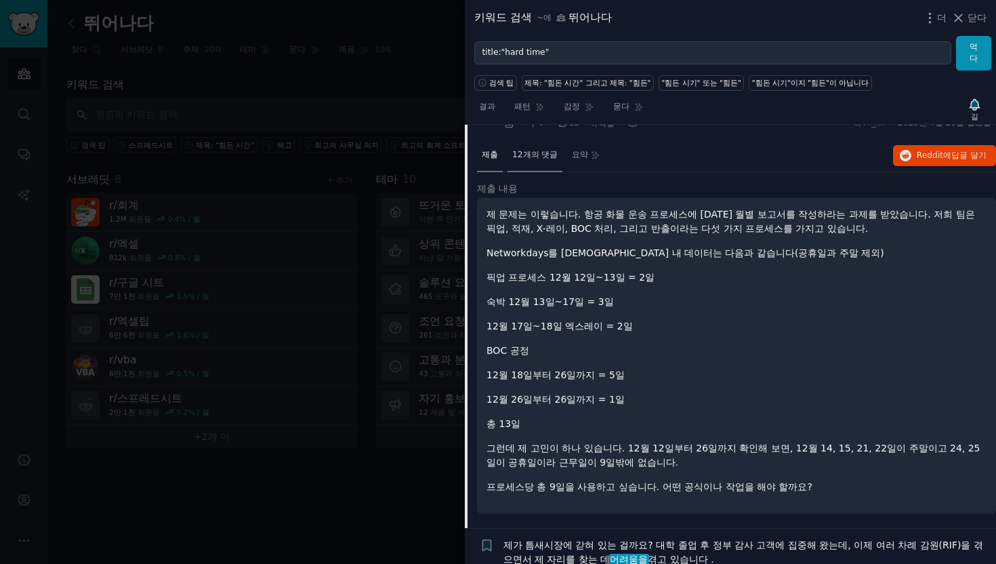
click at [529, 152] on font "12개의 댓글" at bounding box center [534, 154] width 45 height 9
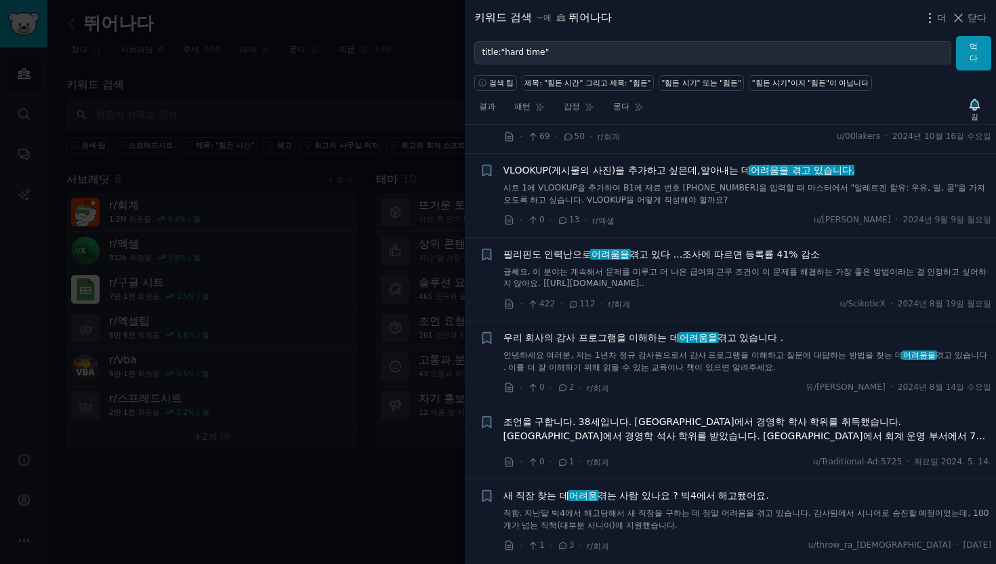
scroll to position [2212, 0]
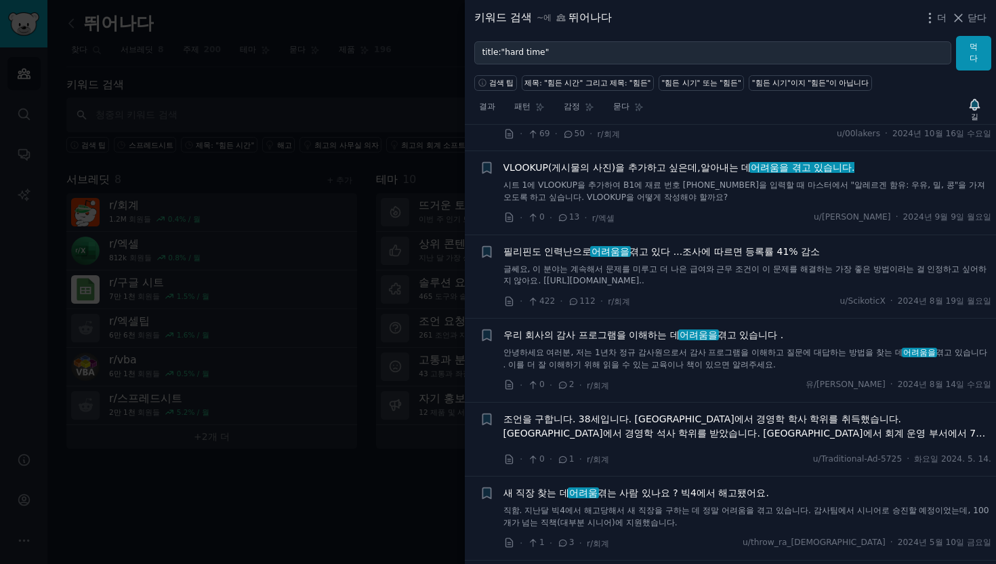
click at [304, 213] on div at bounding box center [498, 282] width 996 height 564
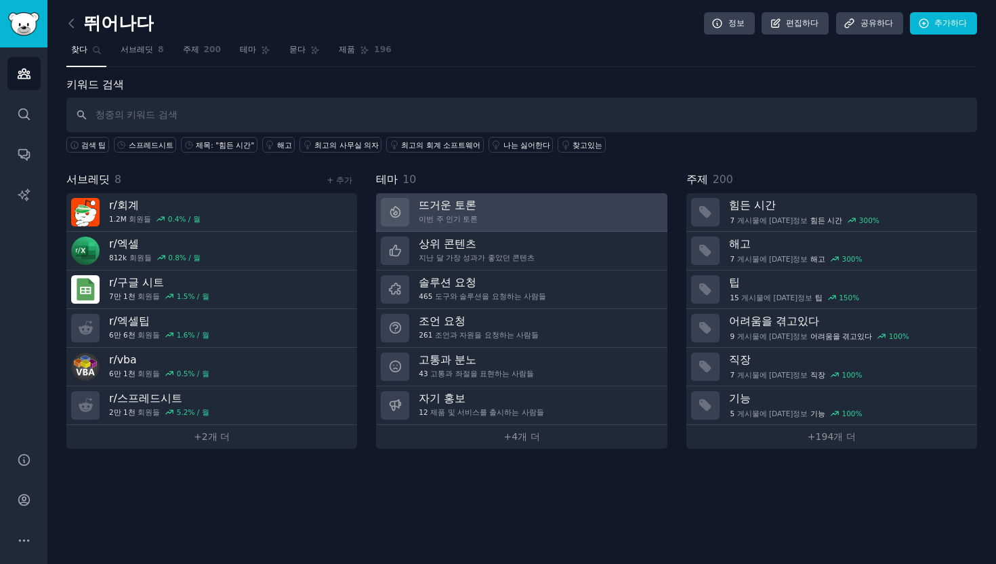
click at [487, 200] on link "뜨거운 토론 이번 주 인기 토론" at bounding box center [521, 212] width 291 height 39
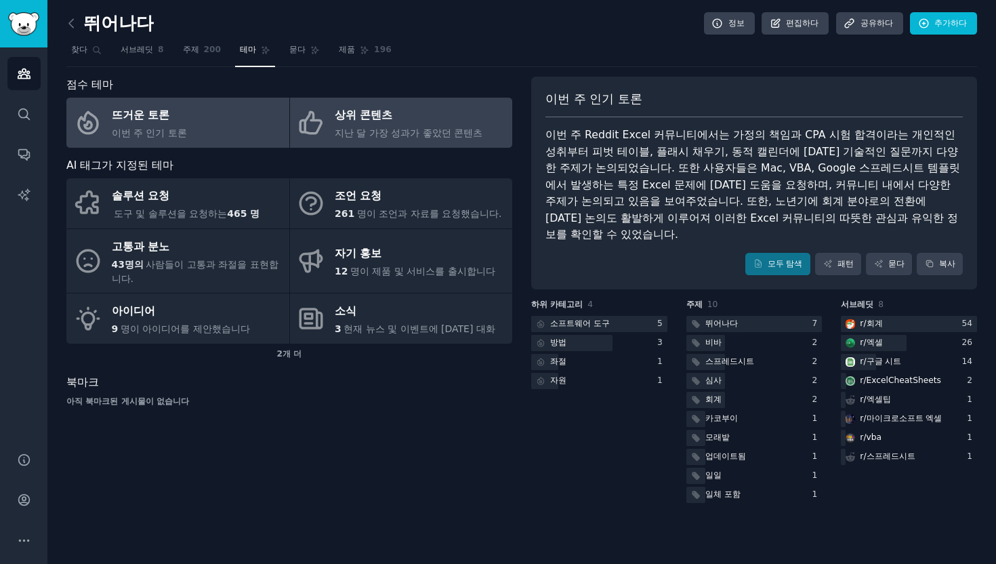
click at [399, 122] on div "상위 콘텐츠" at bounding box center [409, 116] width 148 height 22
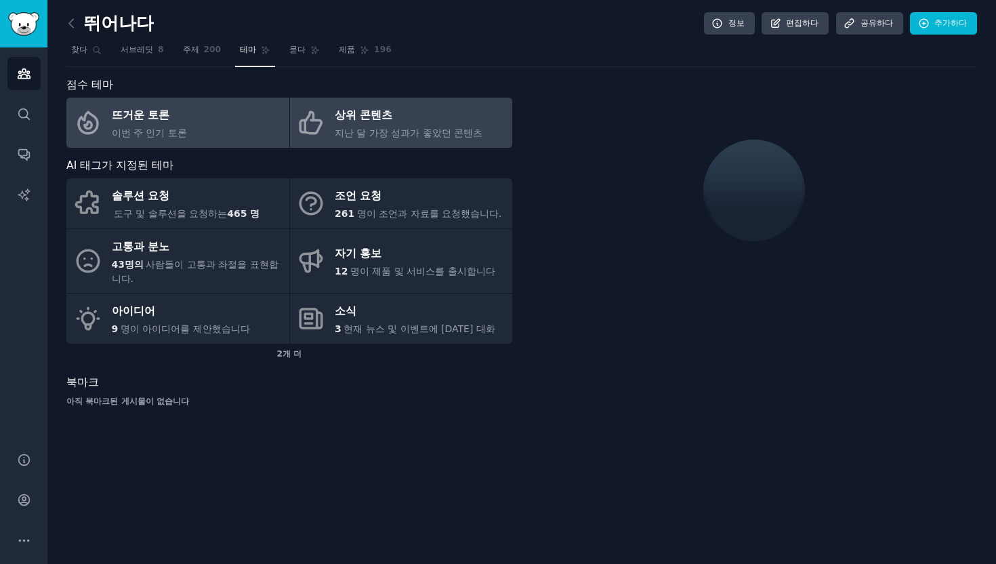
click at [218, 121] on link "뜨거운 토론 이번 주 인기 토론" at bounding box center [177, 123] width 223 height 50
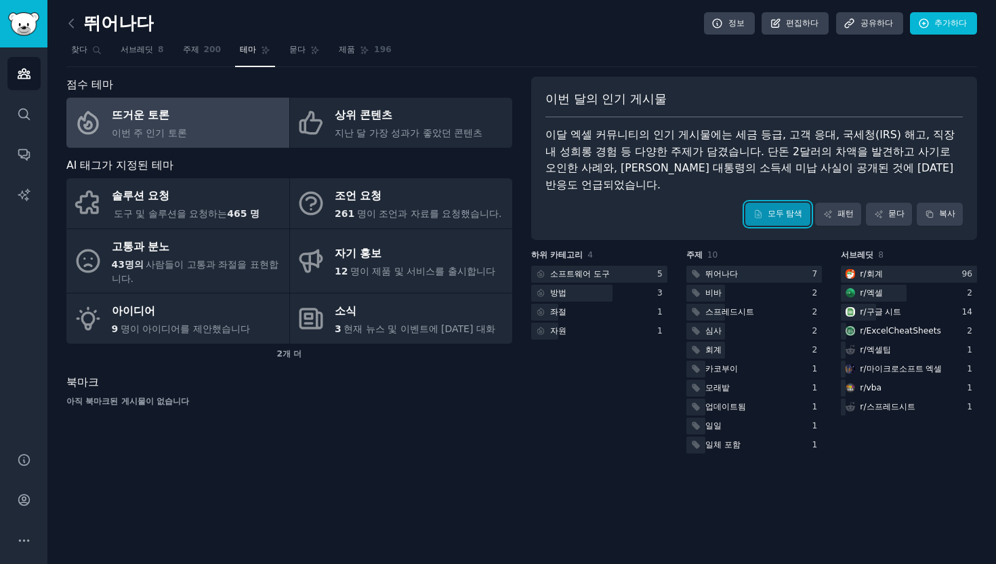
click at [803, 208] on font "모두 탐색" at bounding box center [785, 214] width 35 height 12
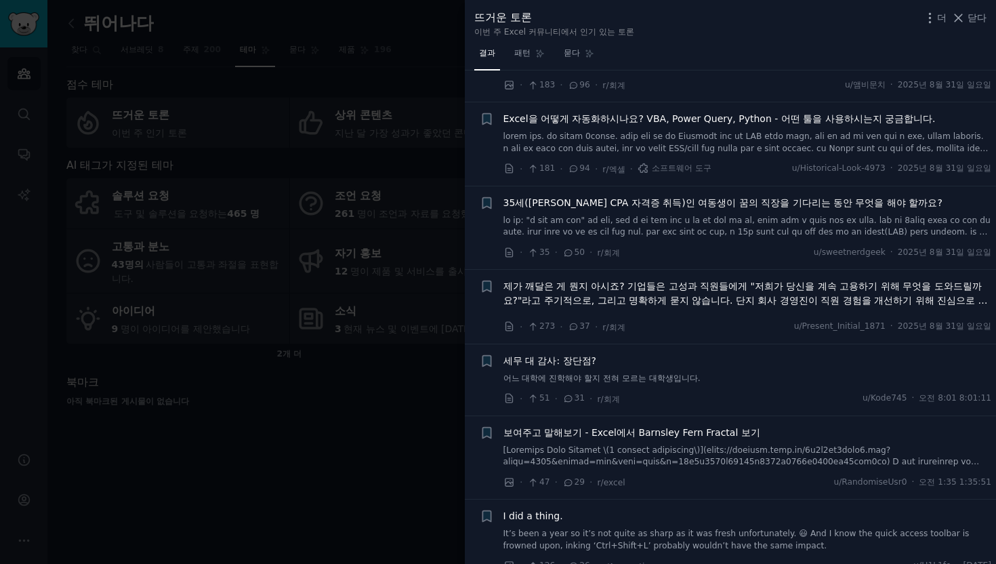
scroll to position [302, 0]
click at [760, 150] on font at bounding box center [746, 157] width 485 height 57
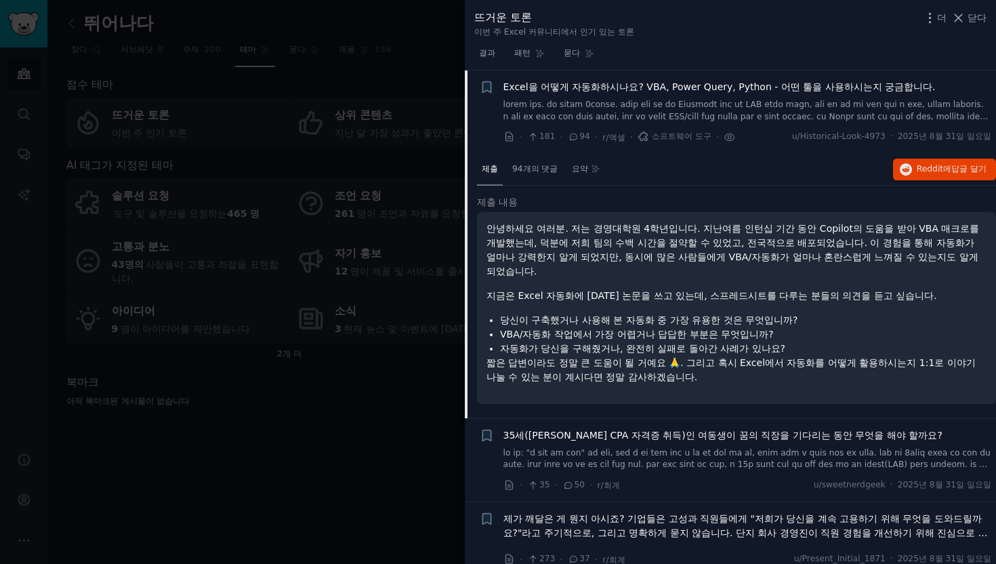
scroll to position [332, 0]
click at [526, 237] on font "안녕하세요 여러분. 저는 경영대학원 4학년입니다. 지난여름 인턴십 기간 동안 Copilot의 도움을 받아 VBA 매크로를 개발했는데, 덕분에 …" at bounding box center [733, 250] width 493 height 54
click at [542, 174] on span "94개의 댓글" at bounding box center [534, 169] width 45 height 12
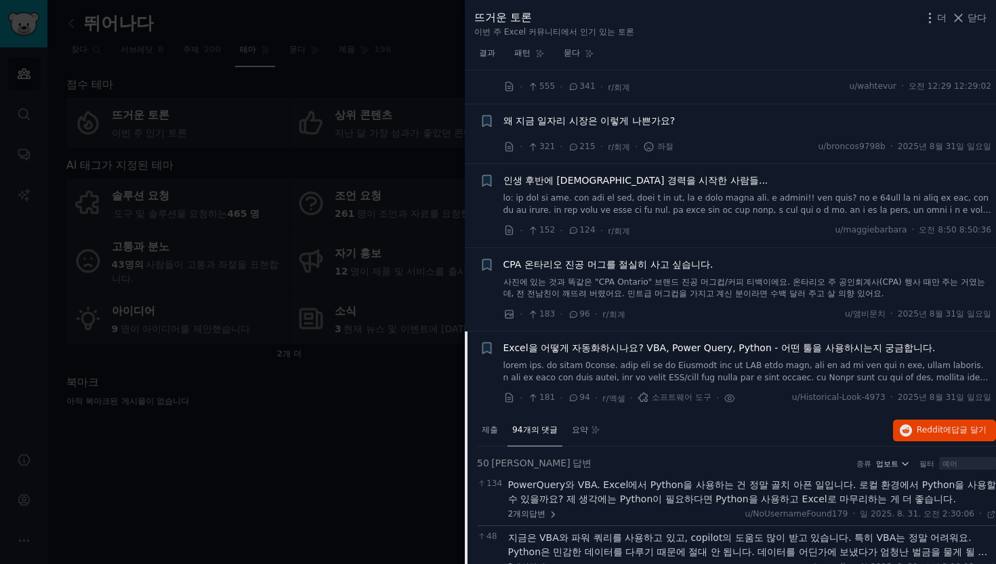
scroll to position [0, 0]
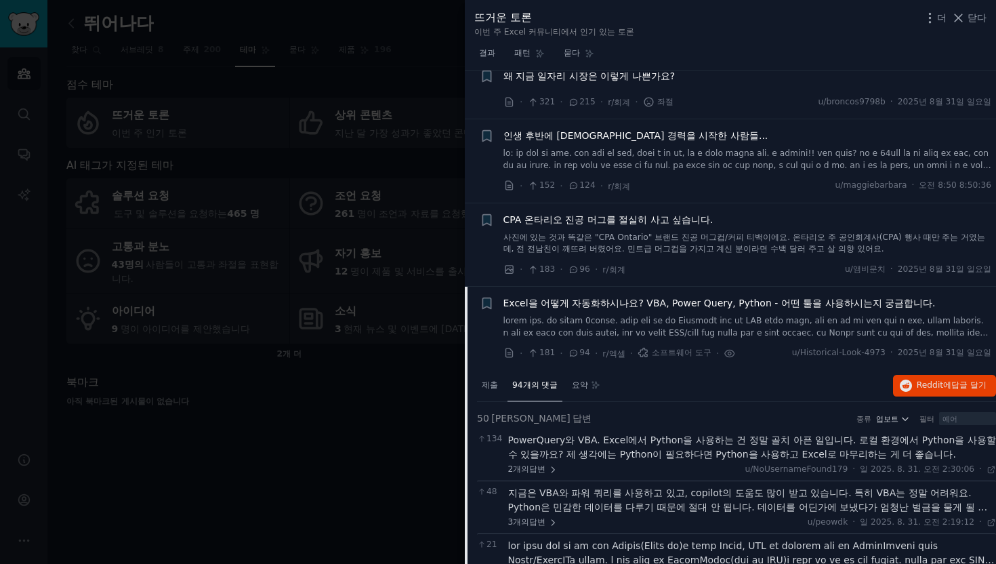
click at [518, 305] on font "Excel을 어떻게 자동화하시나요? VBA, Power Query, Python - 어떤 툴을 사용하시는지 궁금합니다." at bounding box center [720, 303] width 432 height 11
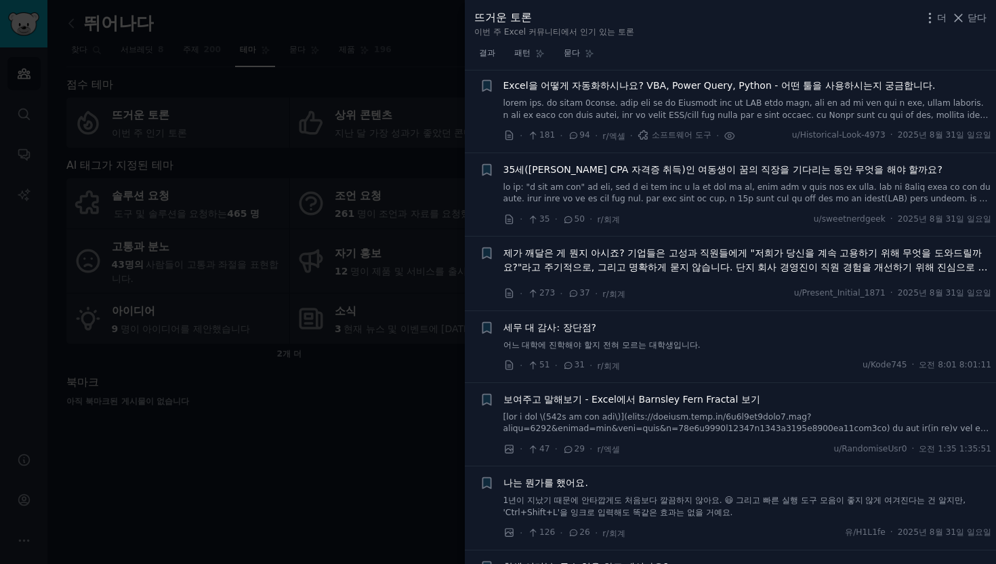
click at [573, 91] on span "Excel을 어떻게 자동화하시나요? VBA, Power Query, Python - 어떤 툴을 사용하시는지 궁금합니다." at bounding box center [720, 86] width 432 height 14
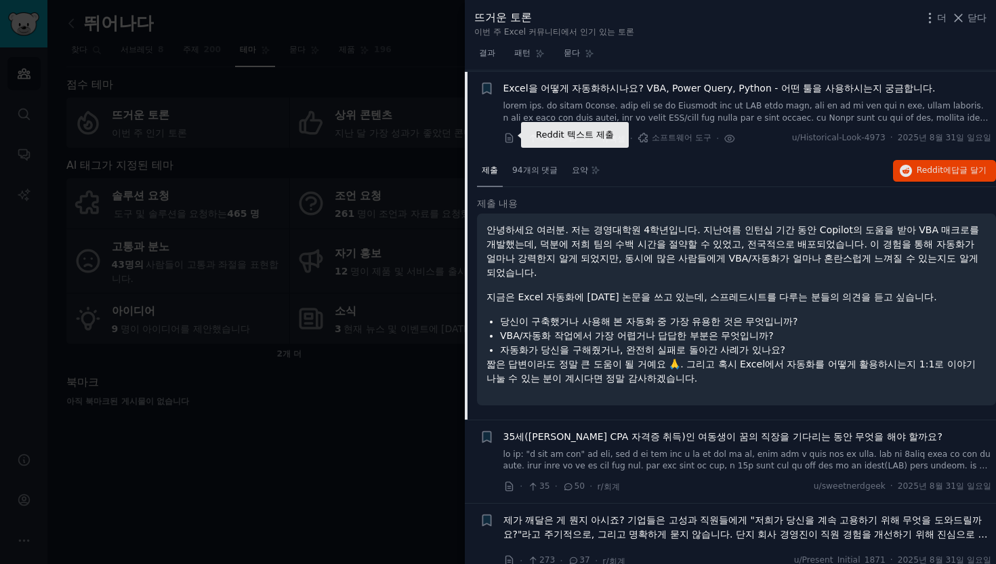
scroll to position [327, 0]
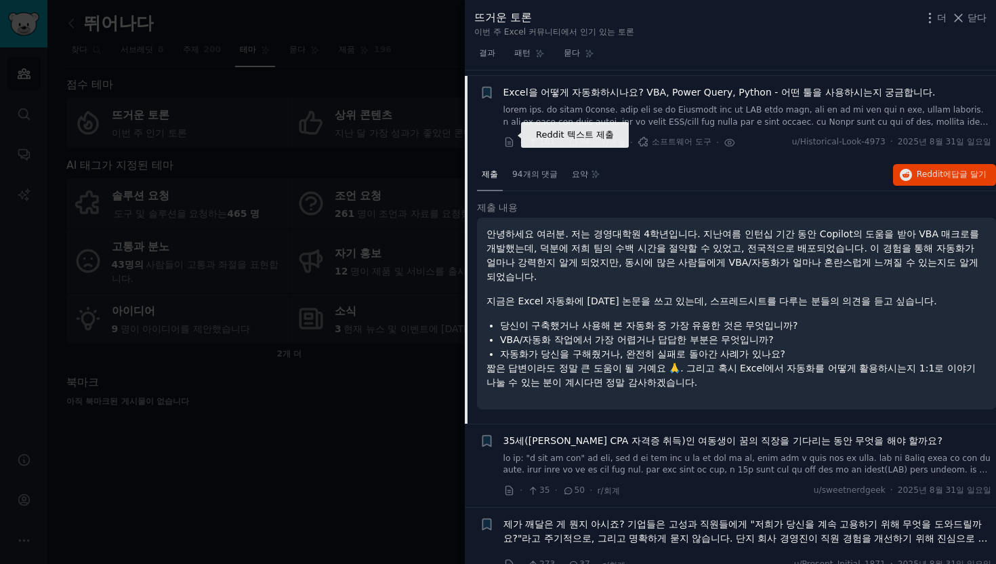
click at [510, 137] on icon at bounding box center [510, 142] width 12 height 12
click at [708, 265] on font "안녕하세요 여러분. 저는 경영대학원 4학년입니다. 지난여름 인턴십 기간 동안 Copilot의 도움을 받아 VBA 매크로를 개발했는데, 덕분에 …" at bounding box center [733, 256] width 493 height 54
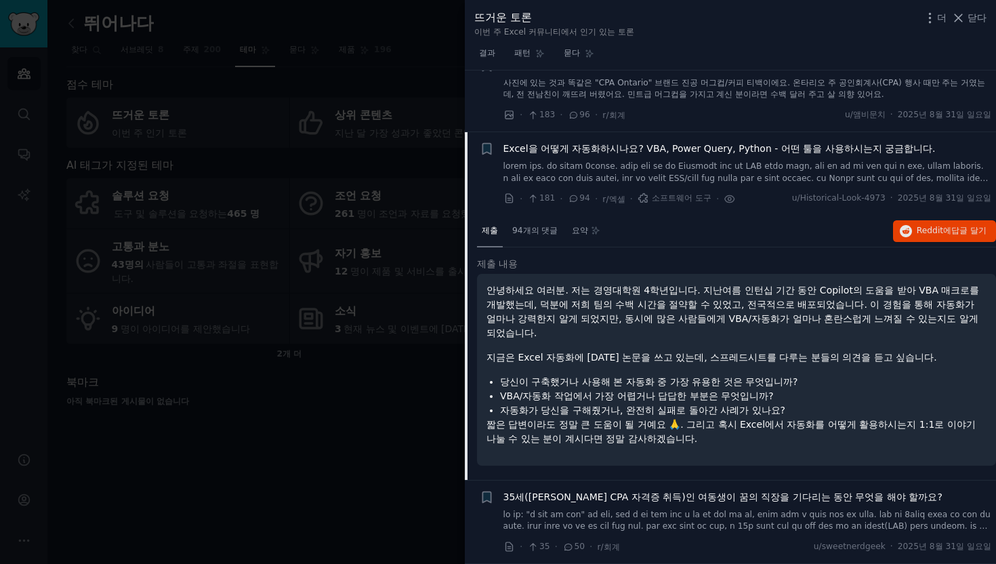
click at [611, 146] on font "Excel을 어떻게 자동화하시나요? VBA, Power Query, Python - 어떤 툴을 사용하시는지 궁금합니다." at bounding box center [720, 148] width 432 height 11
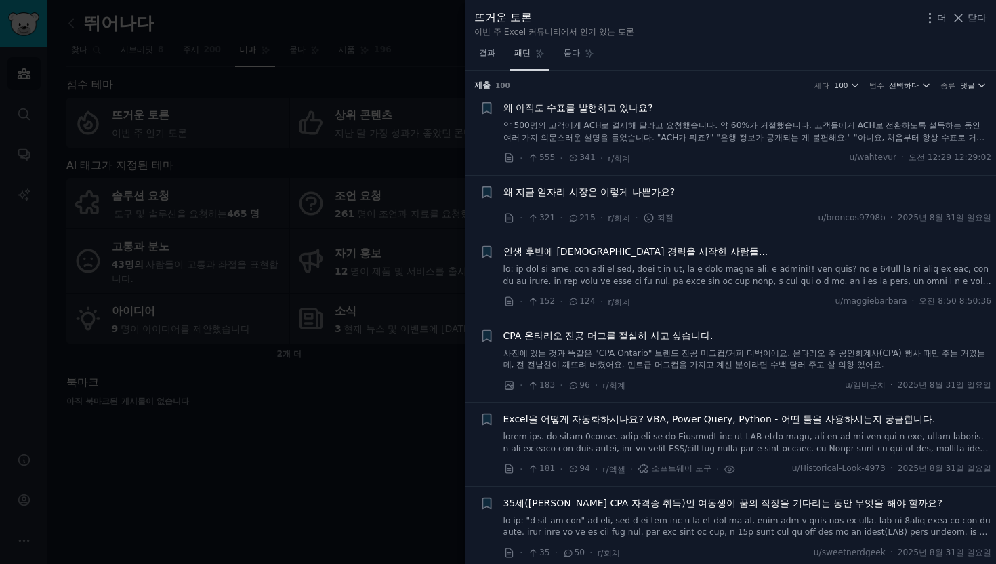
click at [510, 48] on link "패턴" at bounding box center [530, 57] width 40 height 28
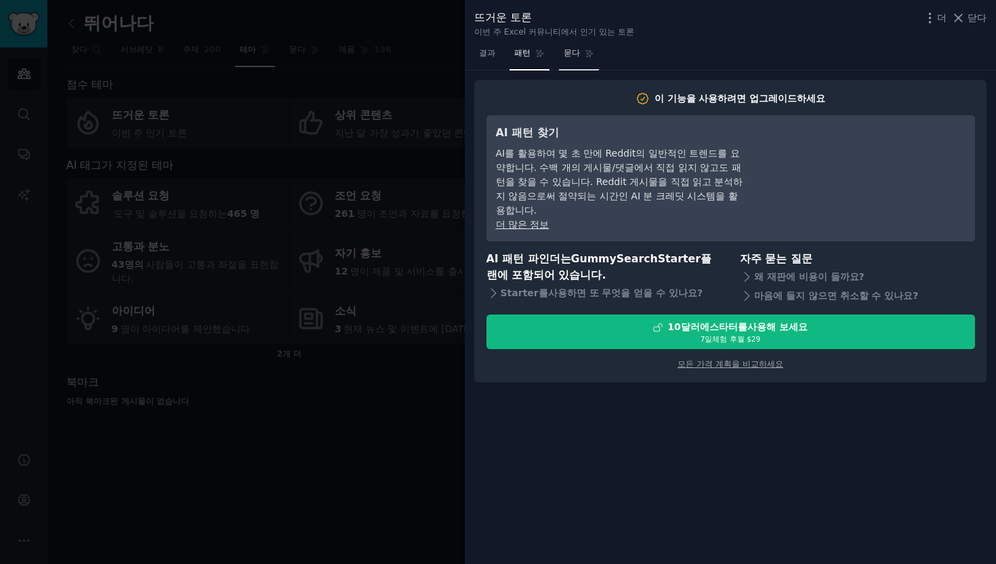
click at [586, 55] on icon at bounding box center [589, 53] width 7 height 7
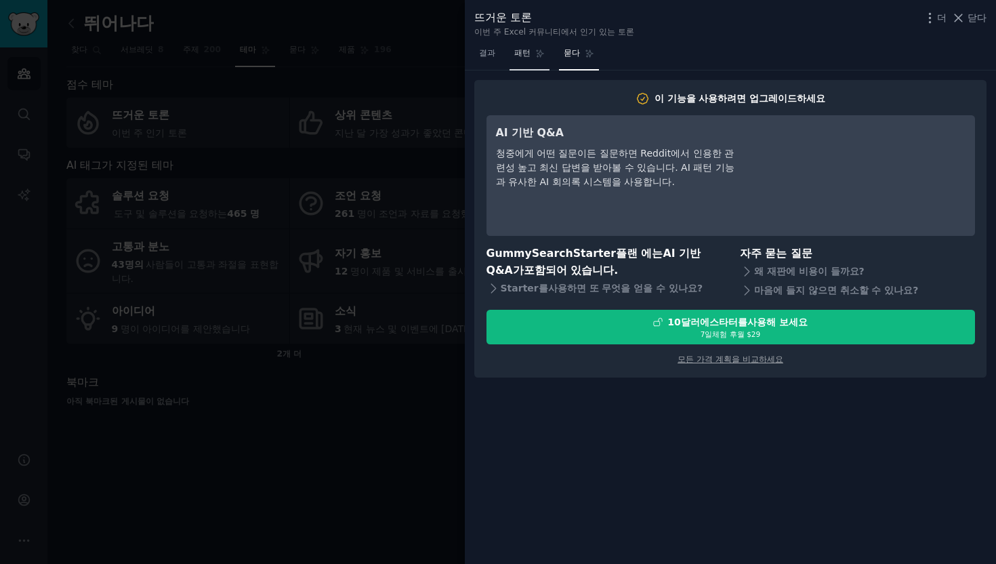
click at [537, 57] on icon at bounding box center [539, 53] width 9 height 9
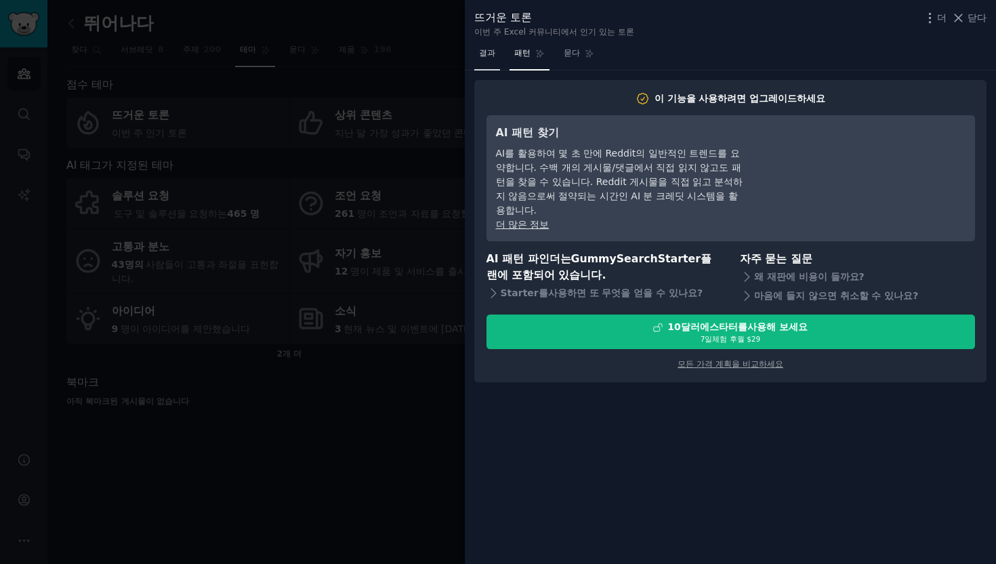
click at [486, 57] on font "결과" at bounding box center [487, 52] width 16 height 9
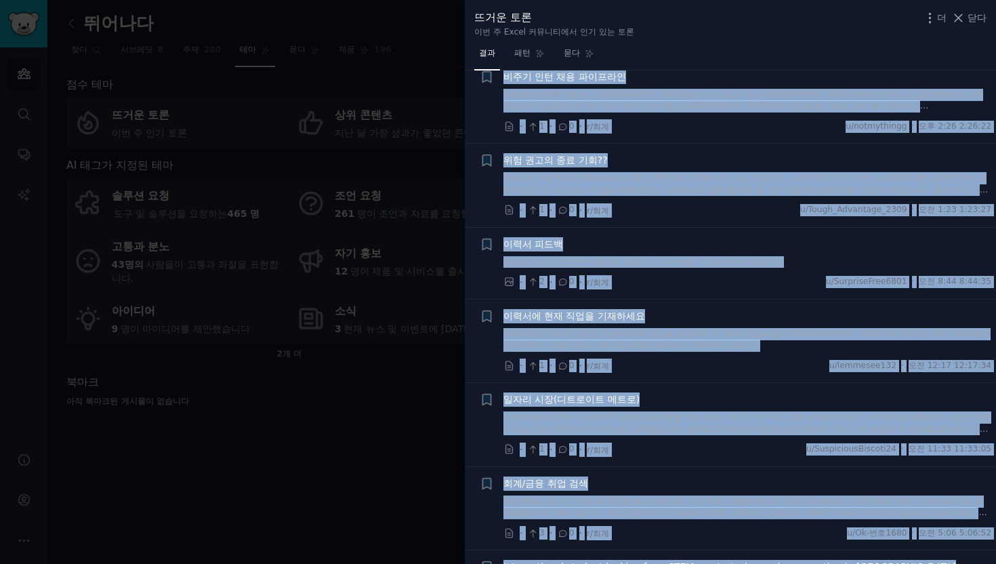
scroll to position [7767, 0]
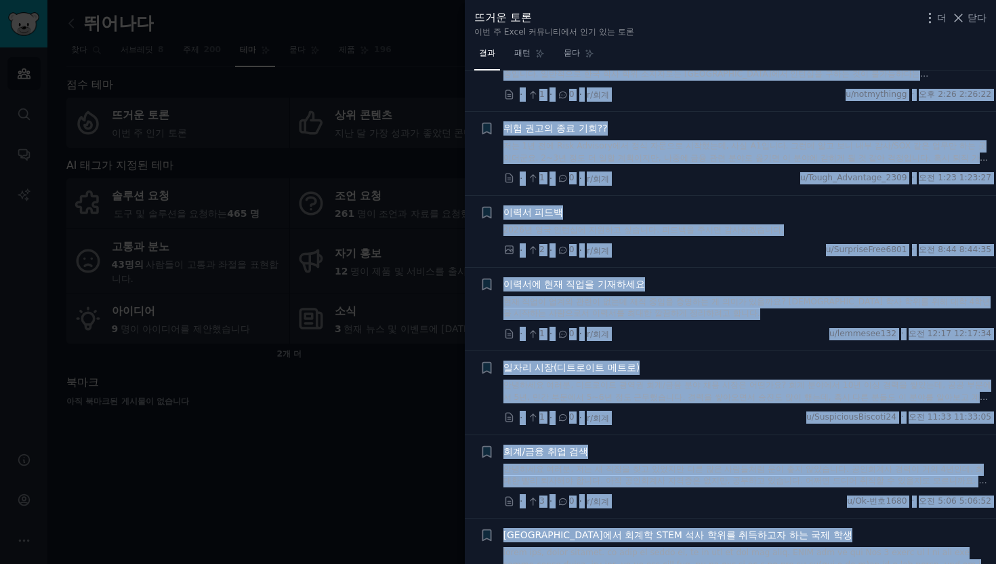
drag, startPoint x: 478, startPoint y: 85, endPoint x: 931, endPoint y: 563, distance: 658.7
click at [931, 563] on div "제출 ​ 100 세다 100 범주 선택하다 종류 댓글 + 왜 아직도 수표를 발행하고 있나요? 약 500명의 고객에게 ACH로 결제해 달라고 요…" at bounding box center [730, 317] width 531 height 494
copy div "l ​ 175 ip 749 do sita co ad + e sed doe temp inc? u 788la etdo MAGn ali eni ad…"
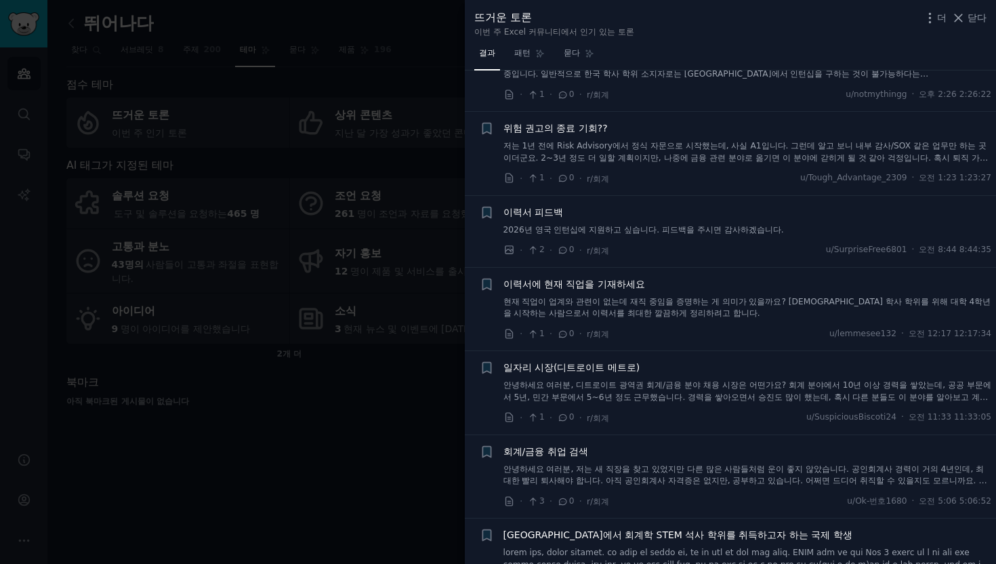
click at [397, 205] on div at bounding box center [498, 282] width 996 height 564
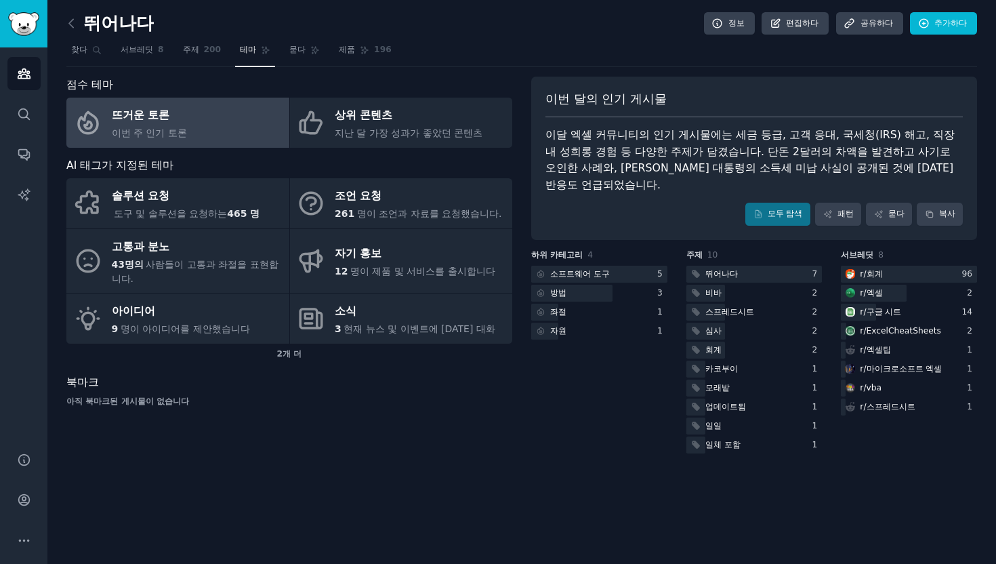
click at [164, 51] on nav "찾다 서브레딧 8 주제 200 테마 묻다 제품 196" at bounding box center [521, 53] width 911 height 28
click at [143, 54] on font "서브레딧" at bounding box center [137, 49] width 33 height 9
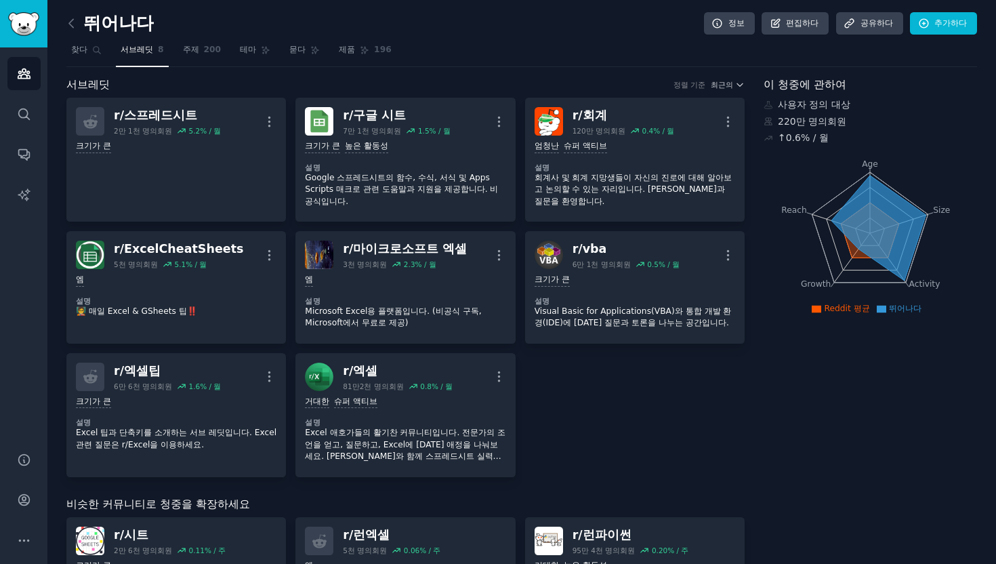
click at [849, 59] on nav "찾다 서브레딧 8 주제 200 테마 묻다 제품 196" at bounding box center [521, 53] width 911 height 28
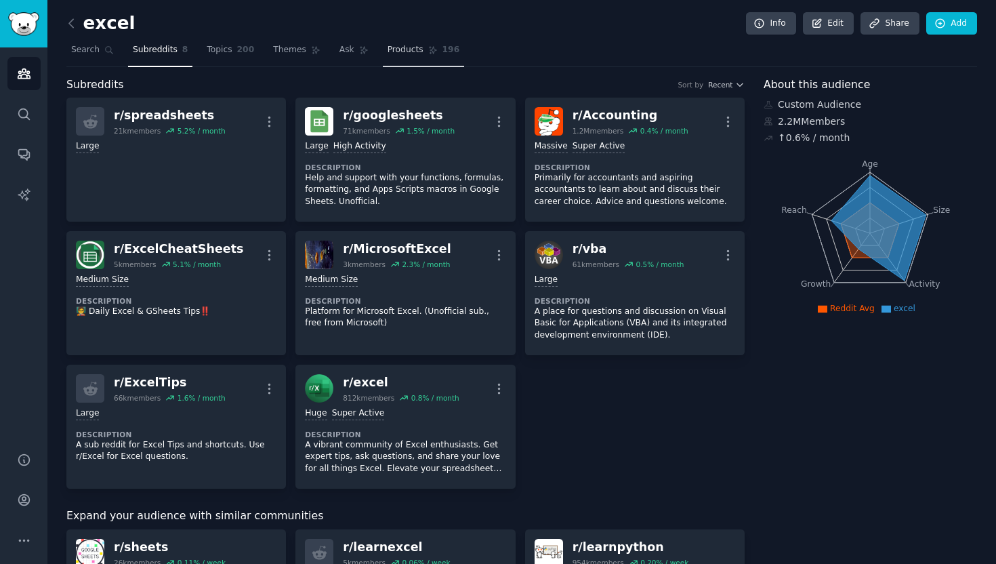
click at [405, 57] on link "Products 196" at bounding box center [423, 53] width 81 height 28
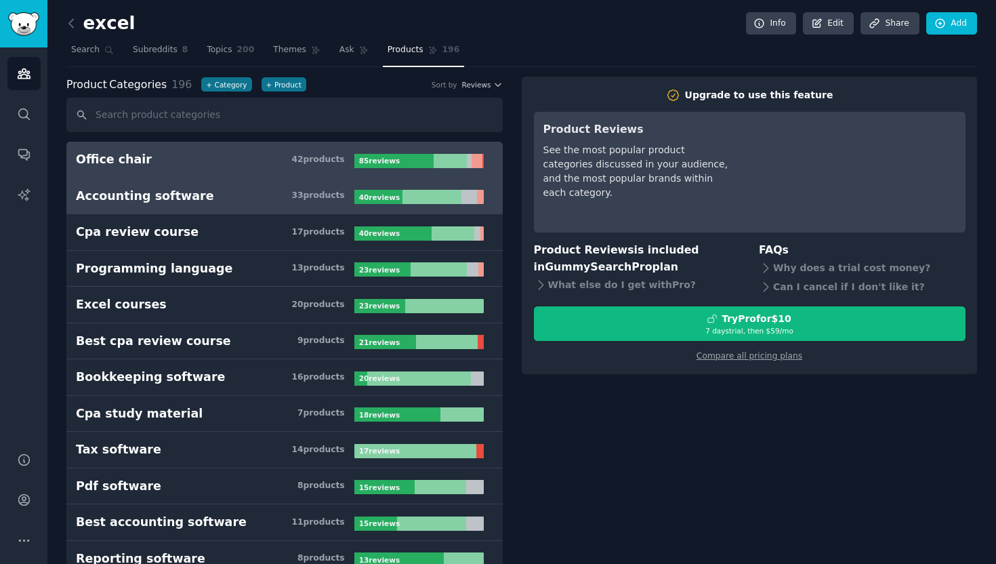
click at [290, 191] on h3 "Accounting software 33 product s" at bounding box center [215, 196] width 279 height 17
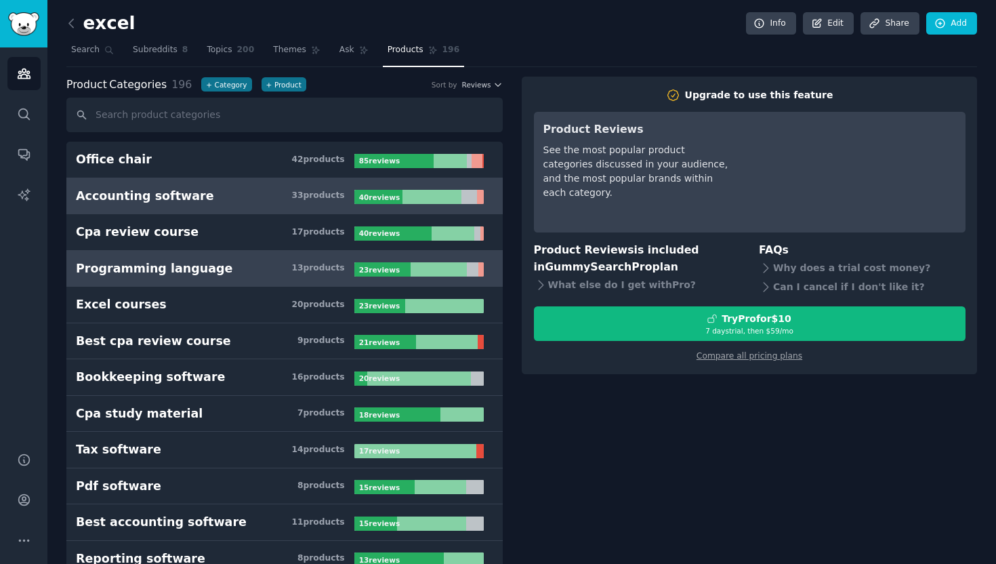
click at [256, 268] on h3 "Programming language 13 product s" at bounding box center [215, 268] width 279 height 17
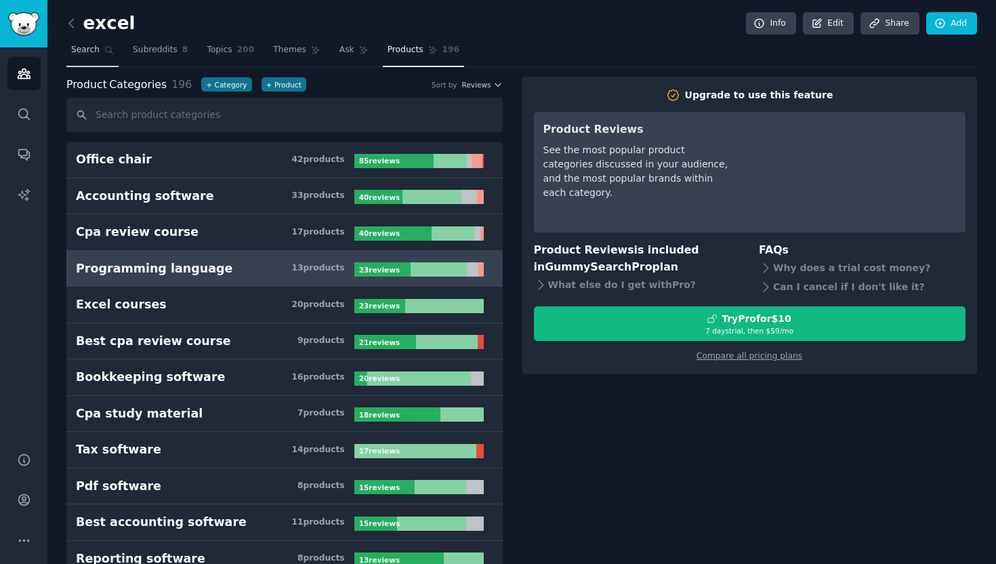
click at [98, 49] on span "Search" at bounding box center [85, 50] width 28 height 12
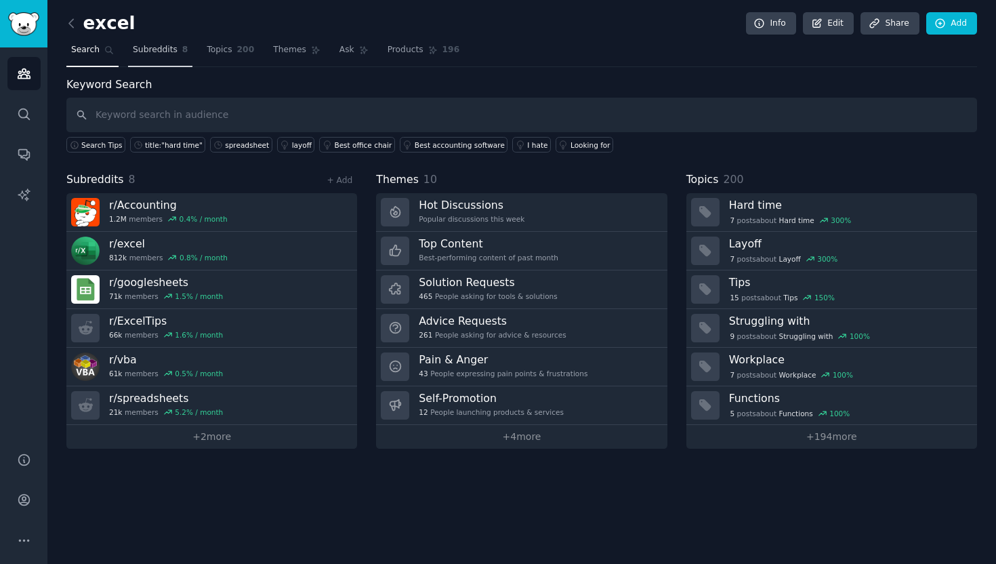
click at [146, 43] on link "Subreddits 8" at bounding box center [160, 53] width 64 height 28
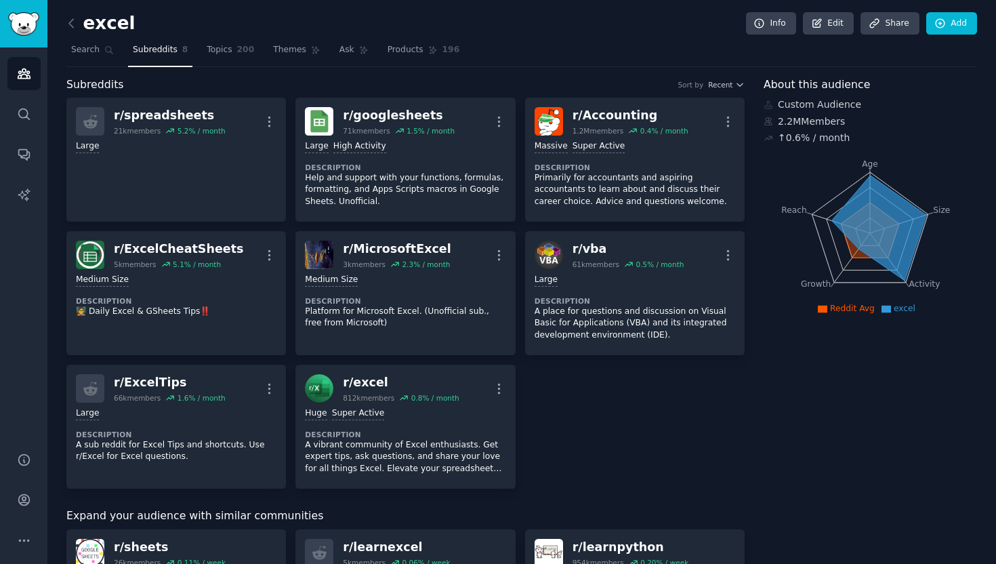
click at [220, 37] on div "excel Info Edit Share Add" at bounding box center [521, 26] width 911 height 28
click at [222, 43] on link "Topics 200" at bounding box center [230, 53] width 57 height 28
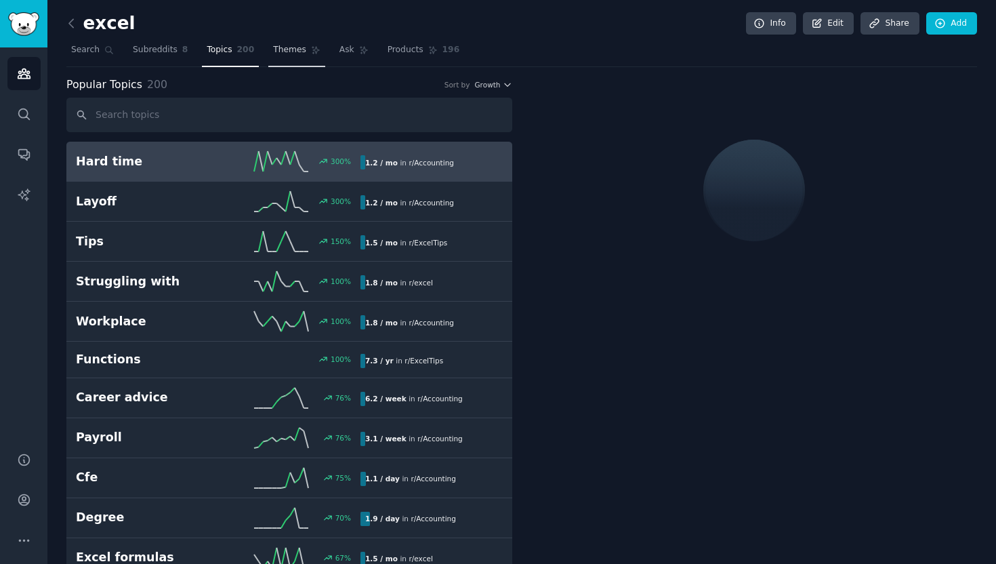
click at [290, 48] on span "Themes" at bounding box center [289, 50] width 33 height 12
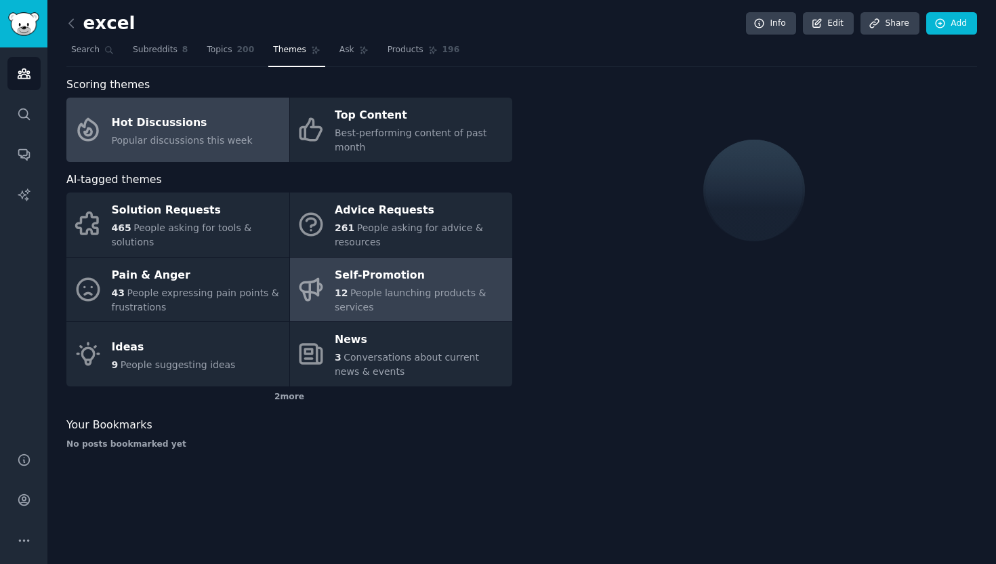
click at [361, 281] on div "Self-Promotion" at bounding box center [420, 275] width 171 height 22
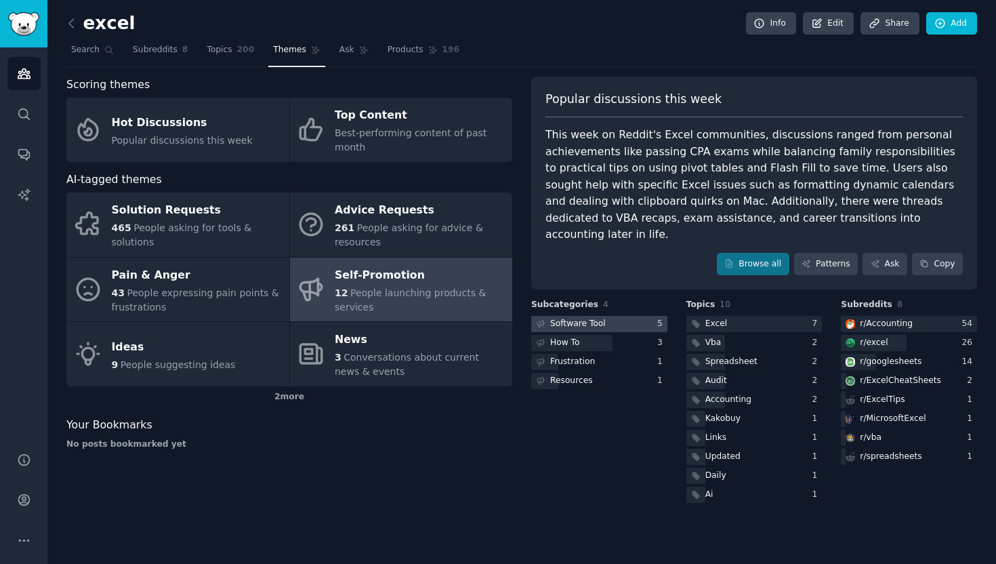
click at [577, 318] on div "Software Tool" at bounding box center [578, 324] width 56 height 12
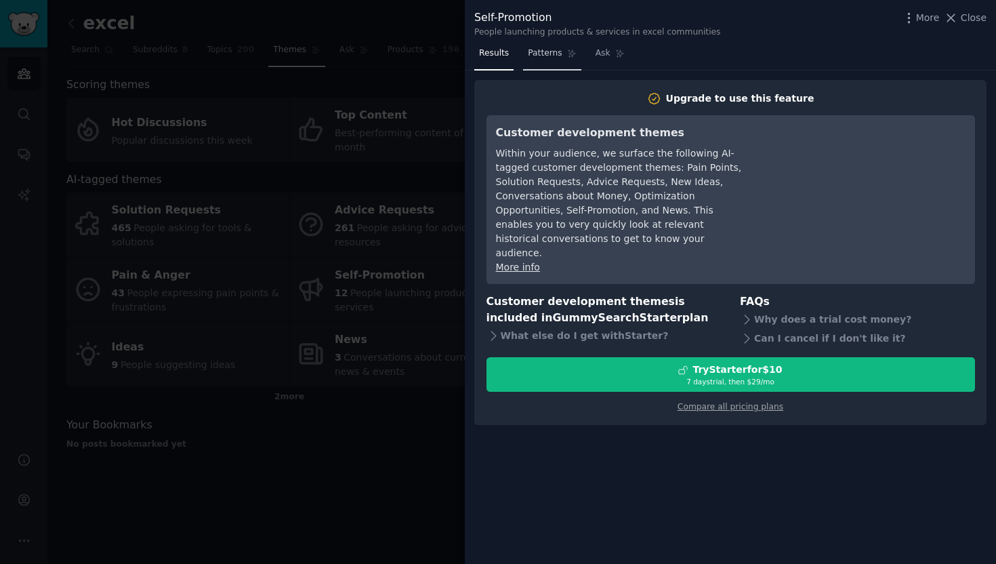
click at [556, 62] on link "Patterns" at bounding box center [552, 57] width 58 height 28
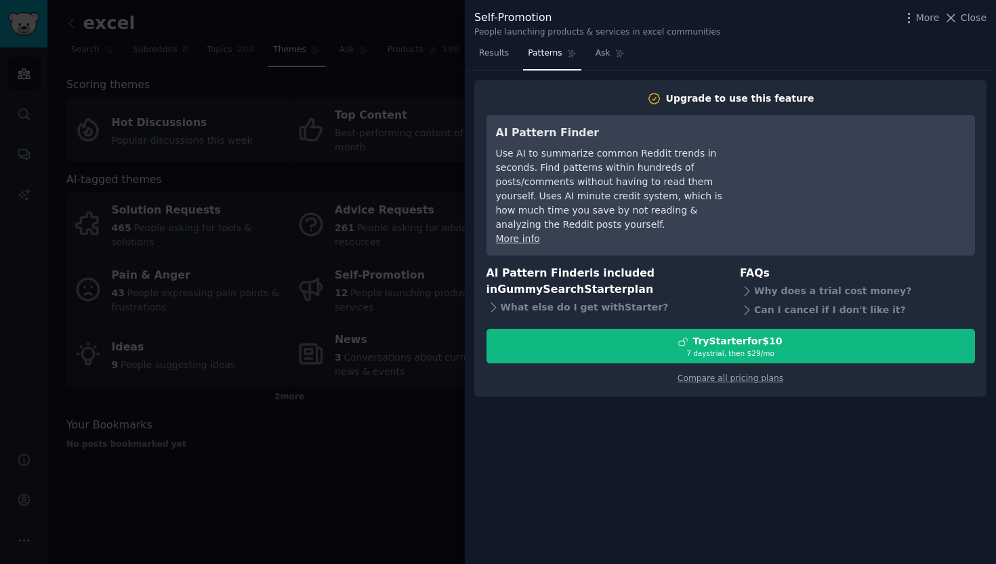
click at [407, 93] on div at bounding box center [498, 282] width 996 height 564
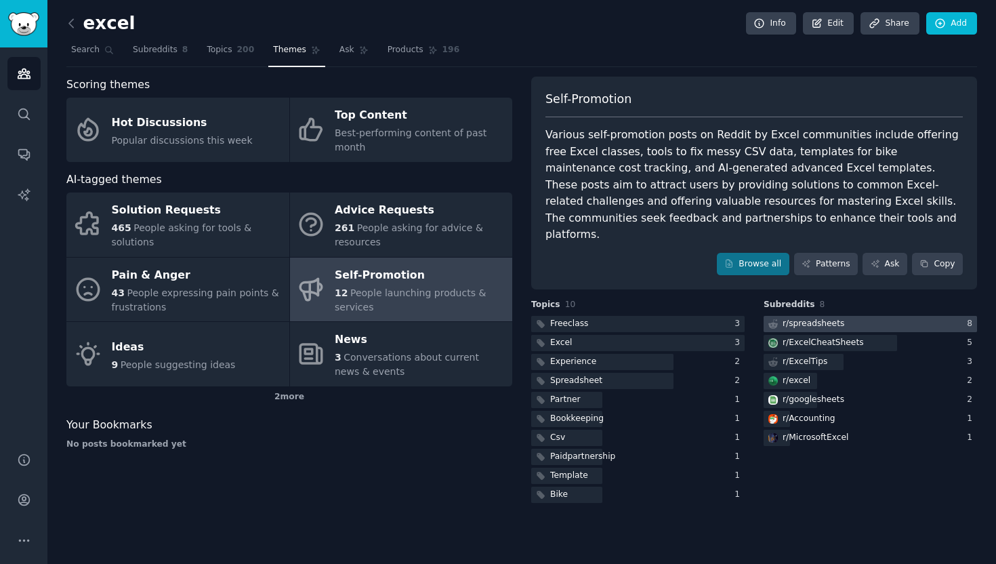
click at [821, 318] on div "r/ spreadsheets" at bounding box center [814, 324] width 62 height 12
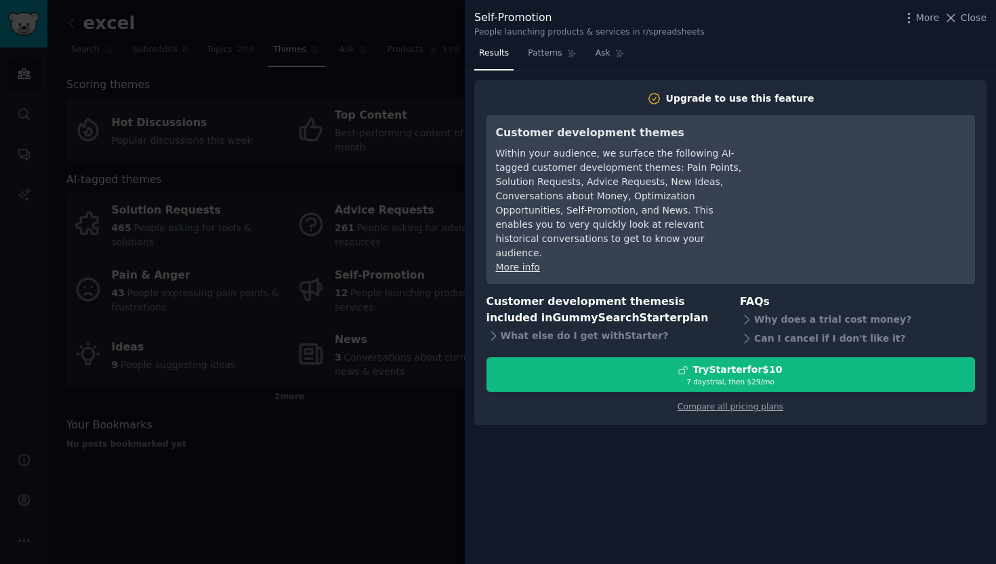
click at [364, 204] on div at bounding box center [498, 282] width 996 height 564
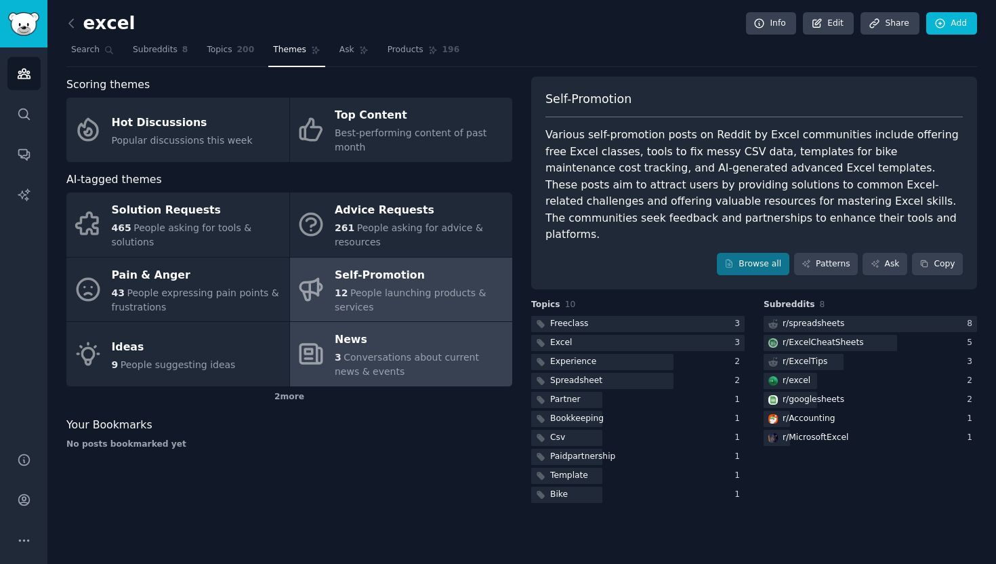
click at [417, 332] on div "News" at bounding box center [420, 340] width 171 height 22
